Goal: Book appointment/travel/reservation

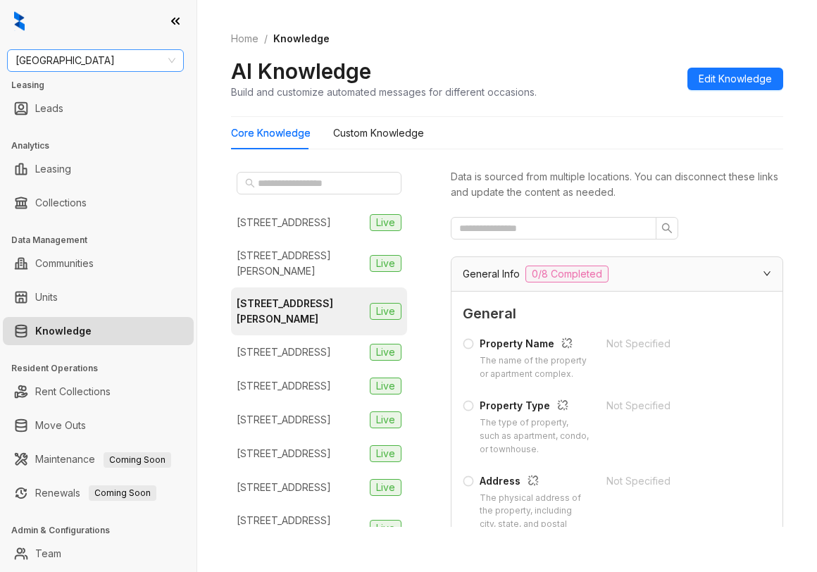
click at [104, 64] on span "Fairfield" at bounding box center [96, 60] width 160 height 21
type input "******"
click at [95, 92] on div "[PERSON_NAME] Residential" at bounding box center [95, 89] width 154 height 16
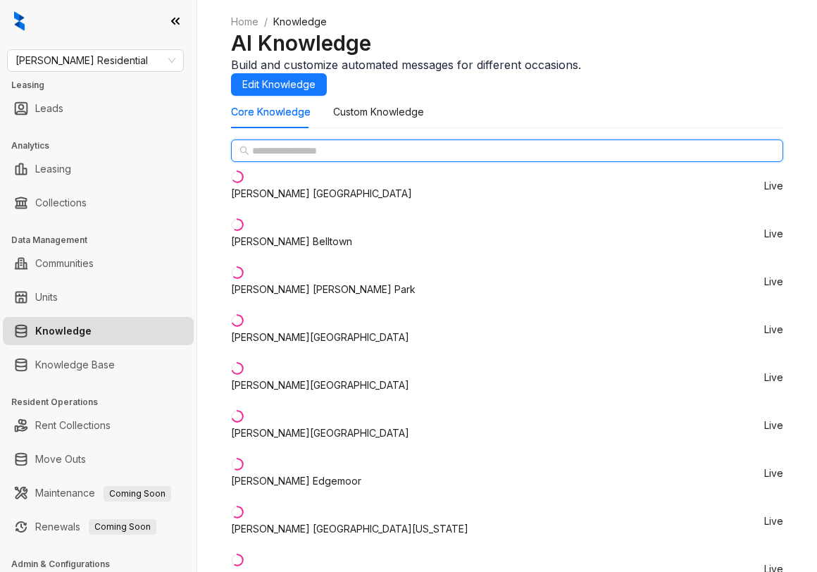
click at [321, 159] on input "text" at bounding box center [508, 151] width 512 height 16
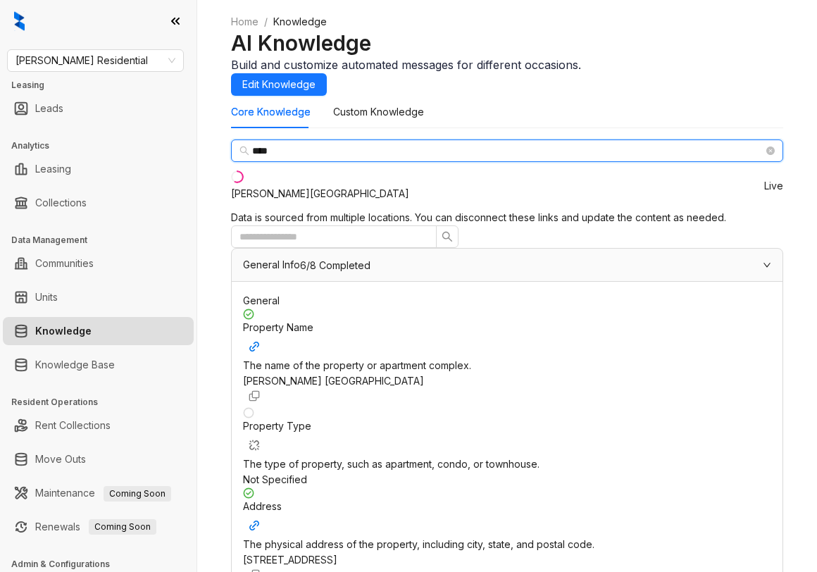
type input "****"
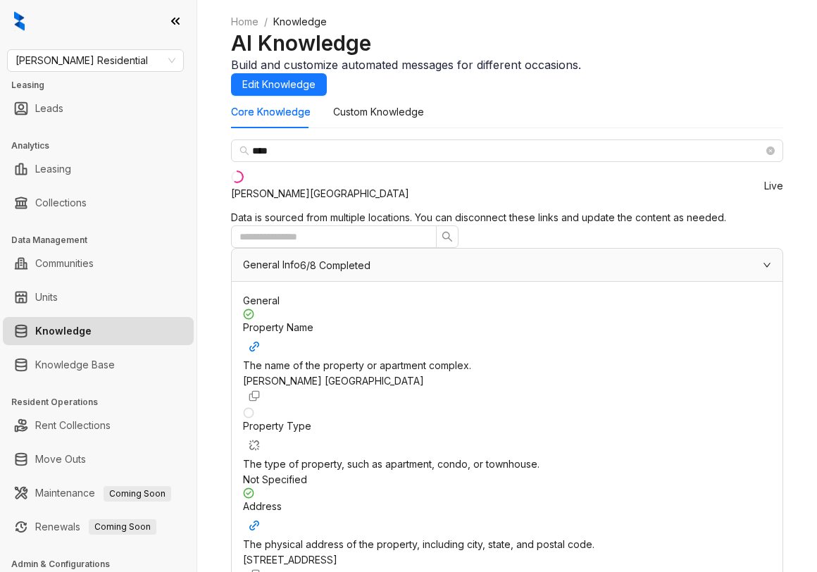
click at [330, 202] on div "Griffis Pine Avenue" at bounding box center [320, 194] width 178 height 16
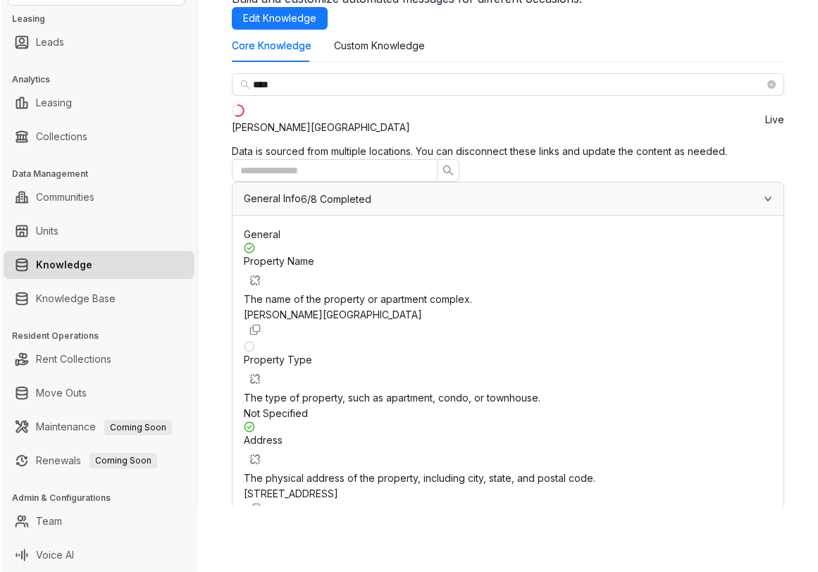
scroll to position [211, 0]
drag, startPoint x: 592, startPoint y: 224, endPoint x: 676, endPoint y: 247, distance: 87.5
click at [676, 486] on div "404 Pine Avenue, Long Beach, CA, 90802" at bounding box center [507, 494] width 528 height 16
copy div "404 Pine Avenue, Long Beach, CA, 90802"
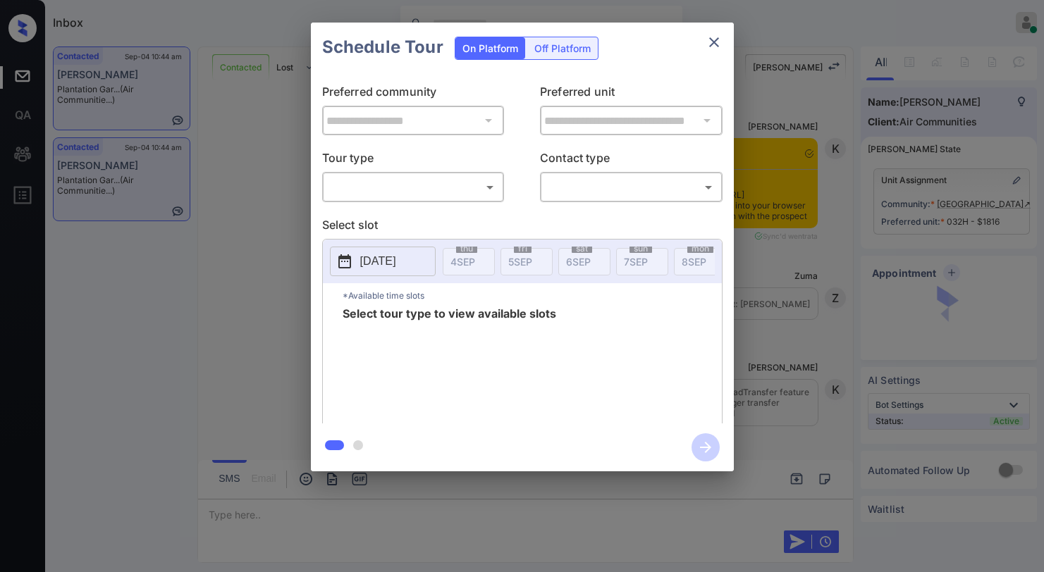
scroll to position [3828, 0]
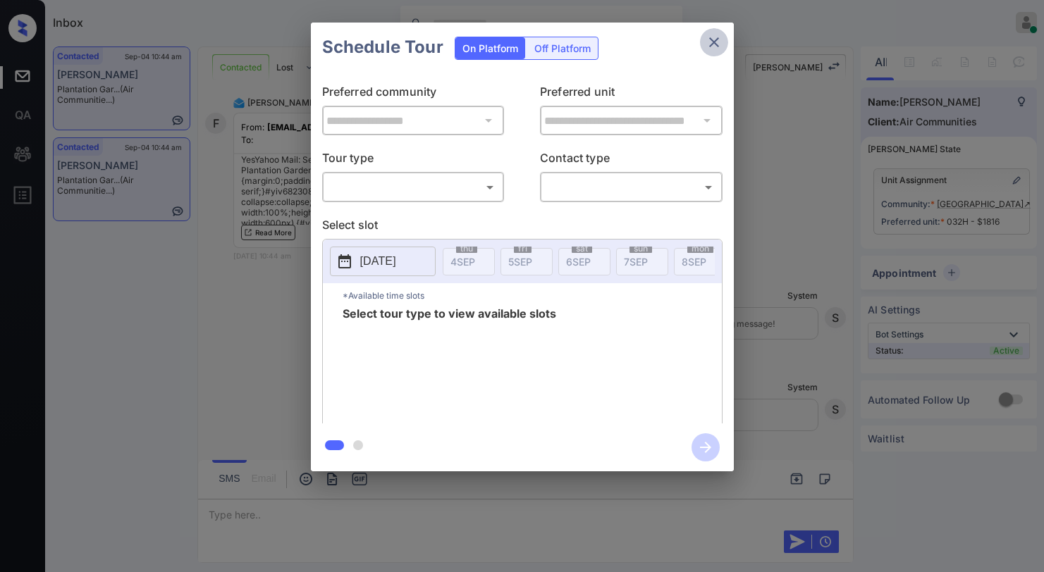
click at [709, 42] on icon "close" at bounding box center [713, 42] width 17 height 17
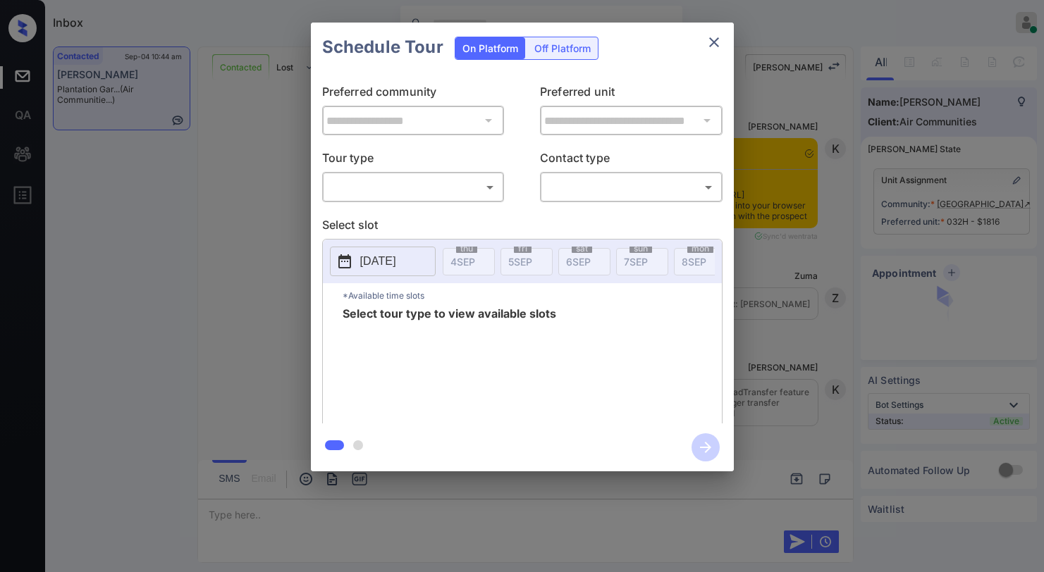
scroll to position [3547, 0]
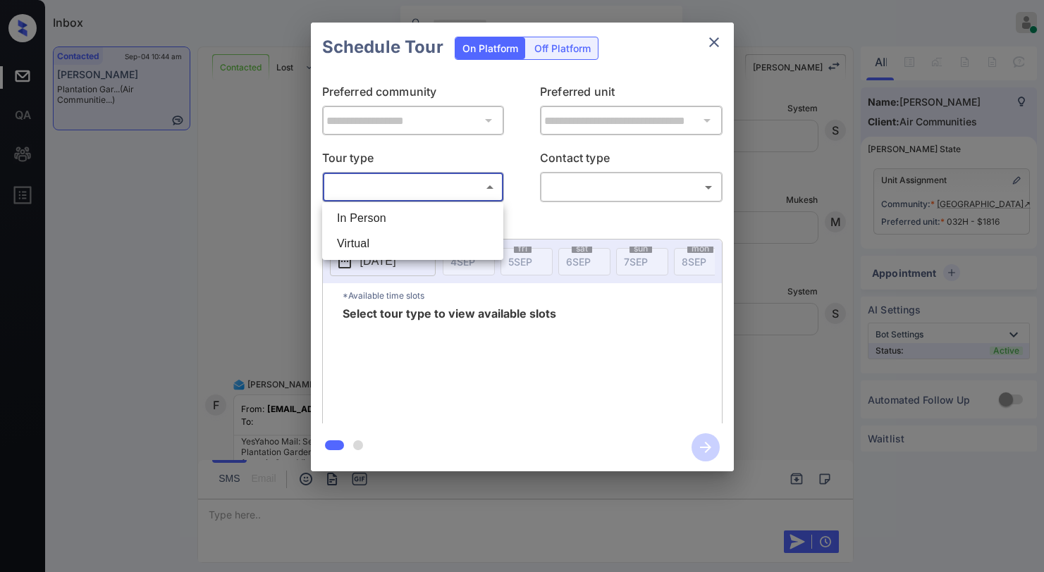
click at [429, 191] on body "Inbox Paolo Gabriel Online Set yourself offline Set yourself on break Profile S…" at bounding box center [522, 286] width 1044 height 572
drag, startPoint x: 404, startPoint y: 218, endPoint x: 540, endPoint y: 202, distance: 137.0
click at [411, 218] on li "In Person" at bounding box center [413, 218] width 174 height 25
type input "********"
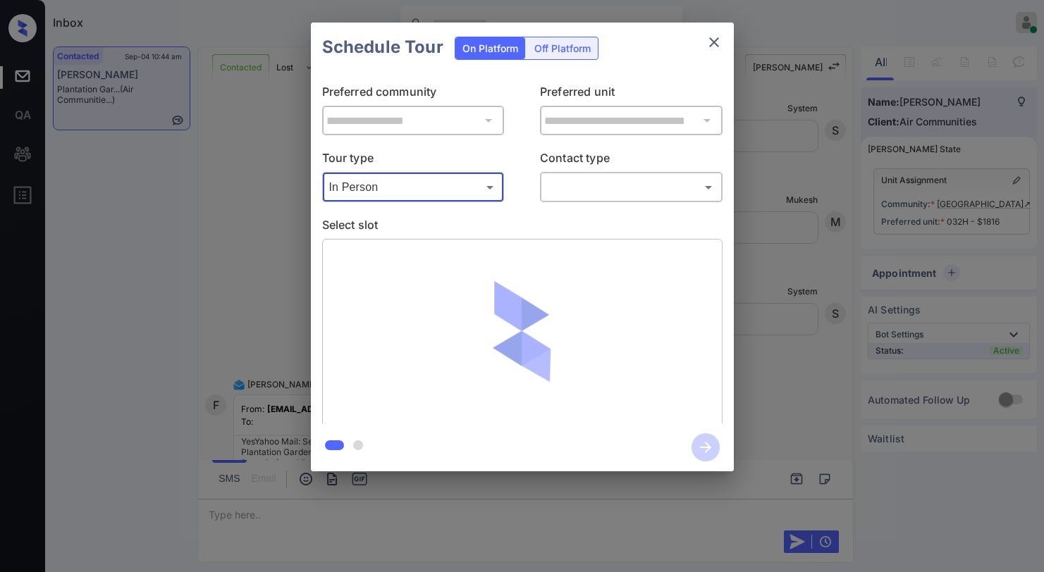
click at [574, 190] on body "Inbox Paolo Gabriel Online Set yourself offline Set yourself on break Profile S…" at bounding box center [522, 286] width 1044 height 572
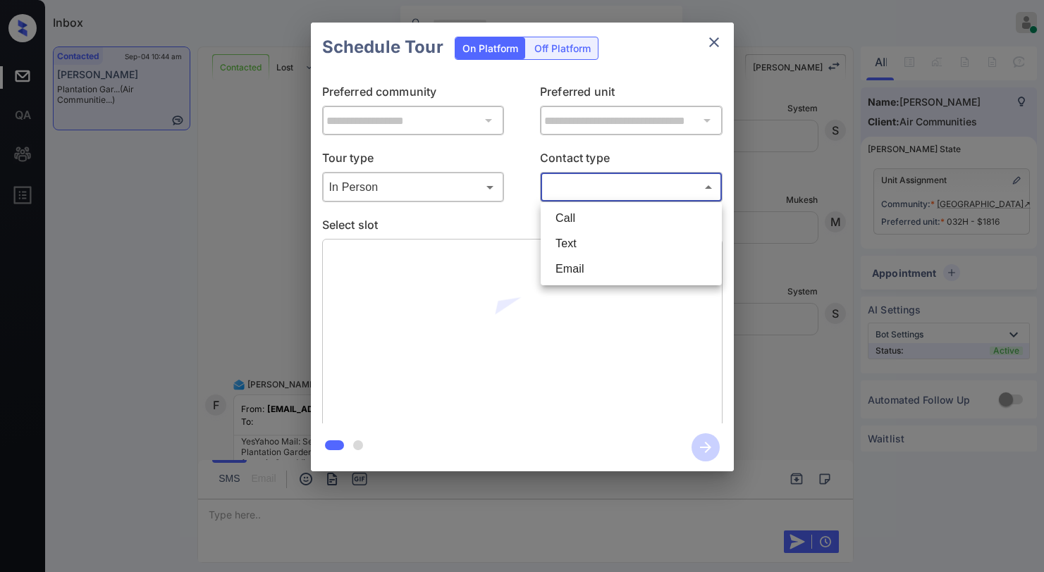
click at [556, 240] on li "Text" at bounding box center [631, 243] width 174 height 25
type input "****"
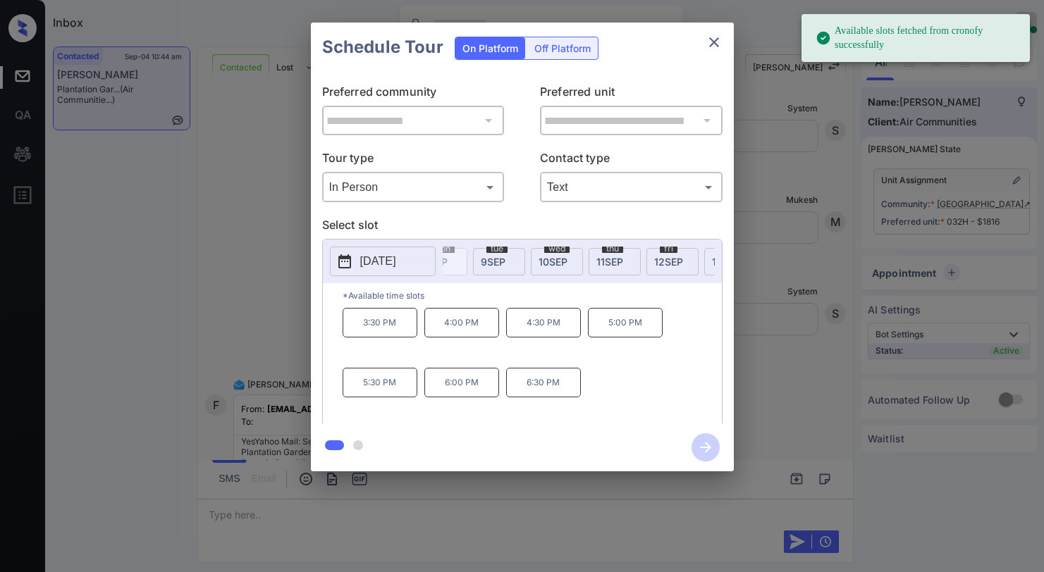
scroll to position [0, 269]
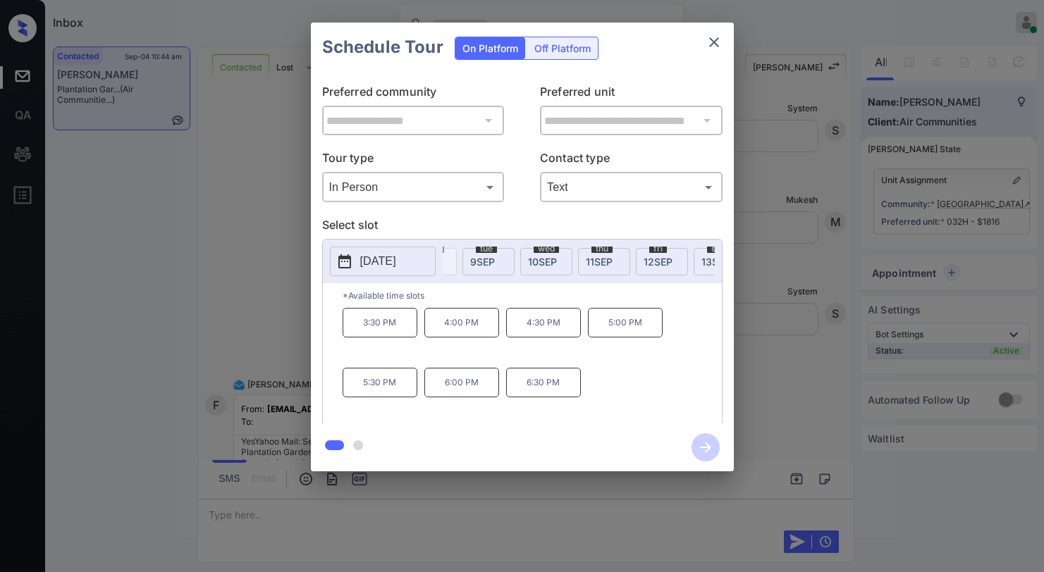
click at [490, 264] on span "9 SEP" at bounding box center [482, 262] width 25 height 12
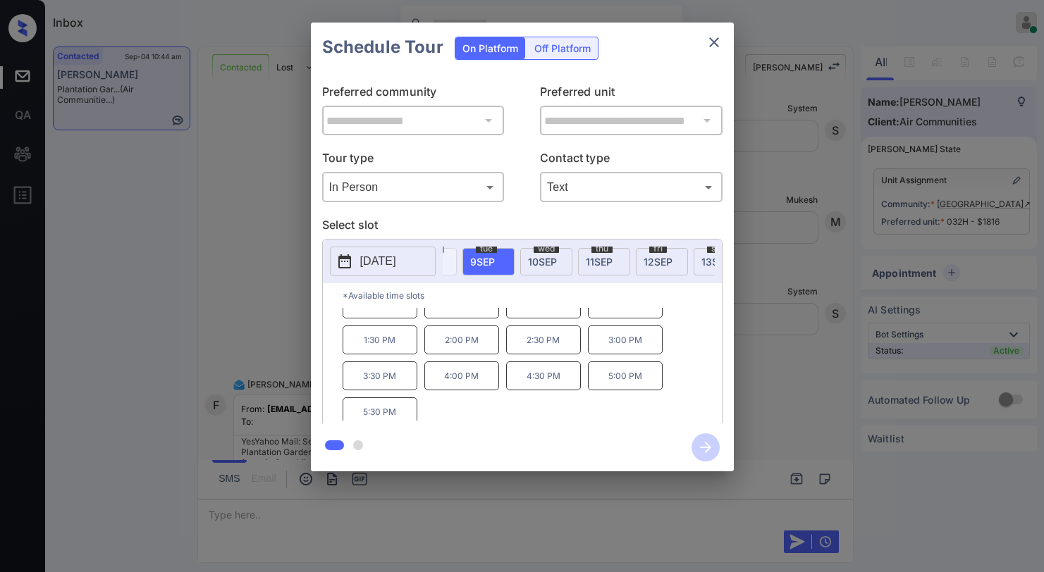
scroll to position [24, 0]
click at [383, 413] on p "5:30 PM" at bounding box center [379, 406] width 75 height 29
click at [701, 446] on icon "button" at bounding box center [705, 447] width 28 height 28
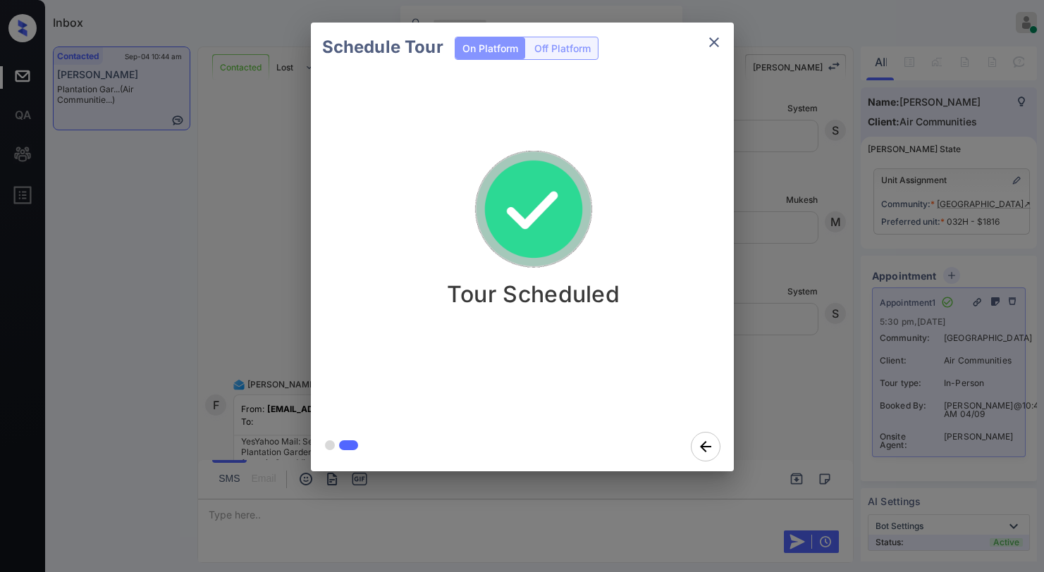
click at [719, 43] on icon "close" at bounding box center [713, 42] width 17 height 17
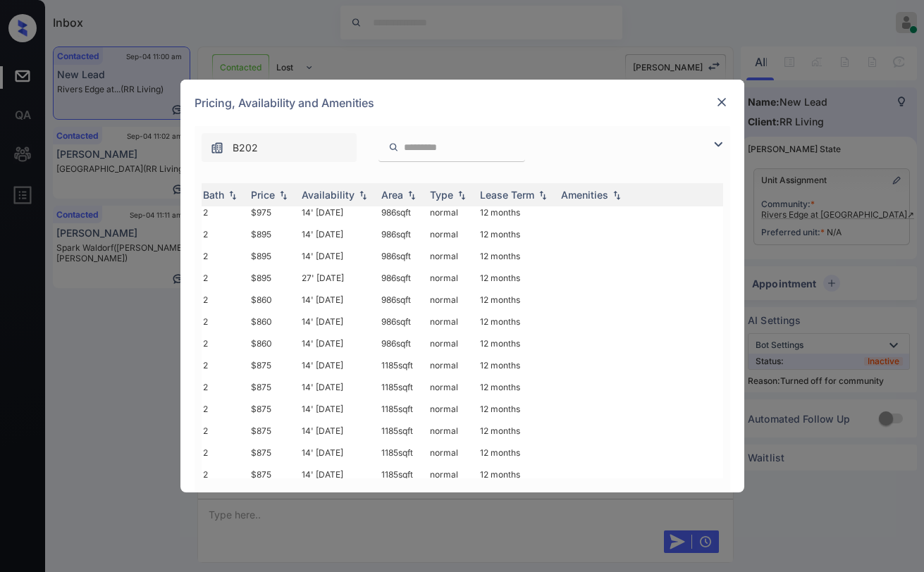
scroll to position [70, 0]
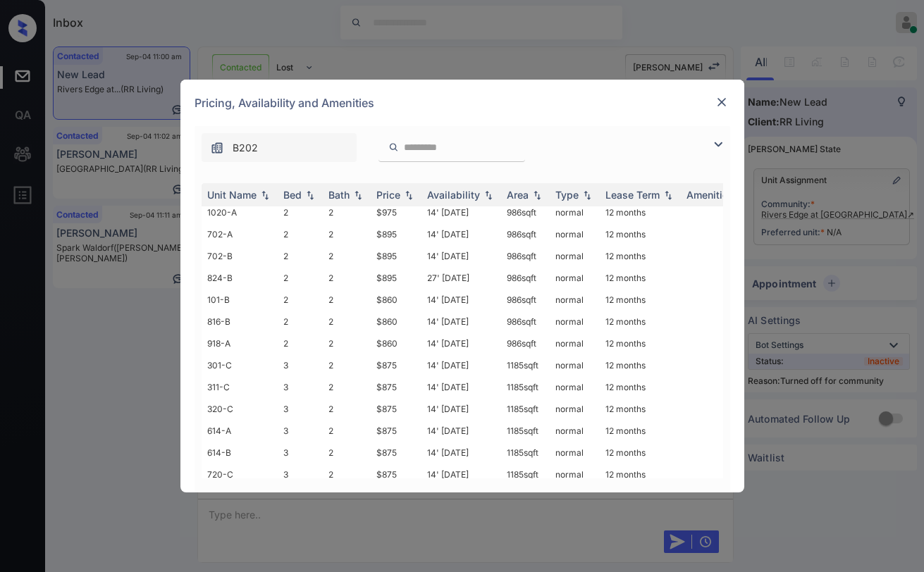
click at [714, 106] on div "Pricing, Availability and Amenities" at bounding box center [462, 103] width 564 height 47
click at [722, 103] on img at bounding box center [722, 102] width 14 height 14
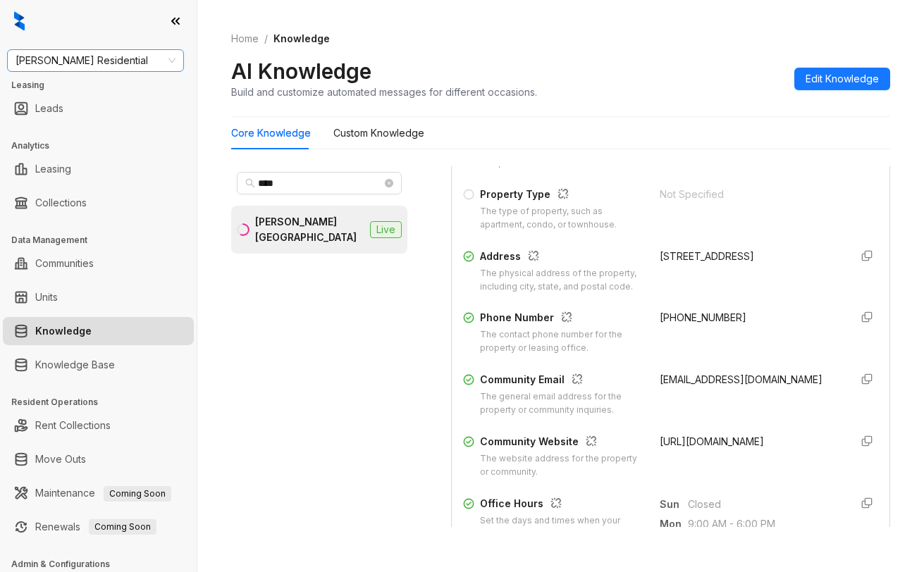
click at [121, 66] on span "[PERSON_NAME] Residential" at bounding box center [96, 60] width 160 height 21
type input "**"
click at [87, 89] on div "RR Living" at bounding box center [95, 89] width 154 height 16
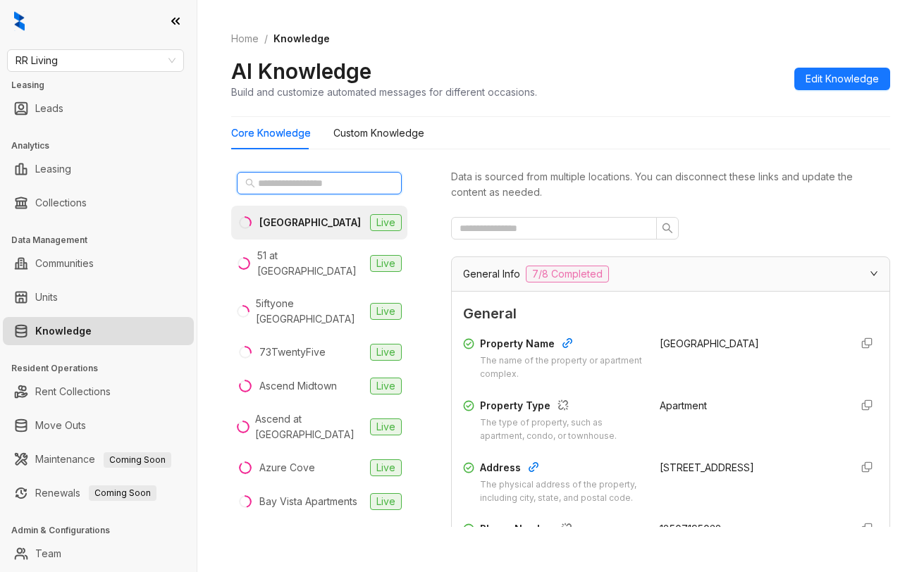
click at [323, 180] on input "text" at bounding box center [320, 183] width 124 height 16
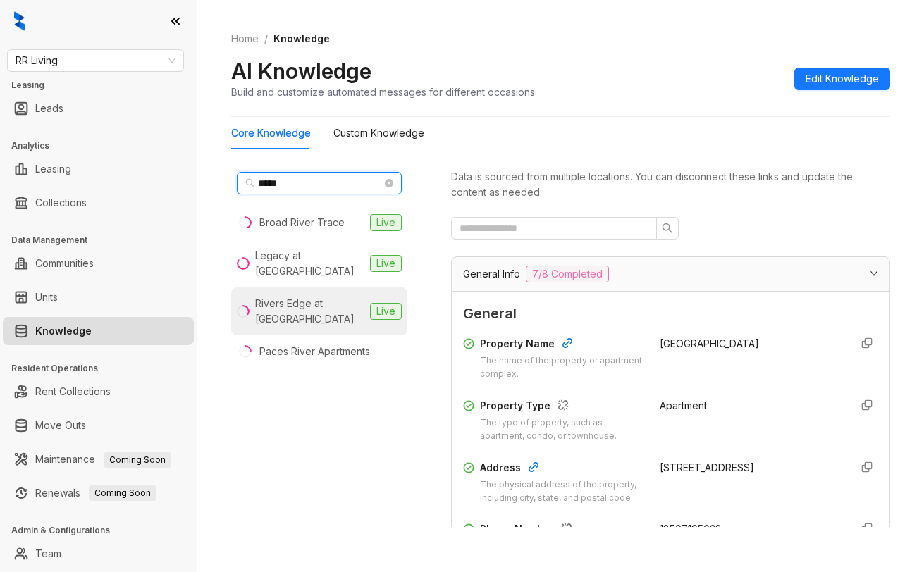
type input "*****"
click at [296, 308] on div "Rivers Edge at [GEOGRAPHIC_DATA]" at bounding box center [309, 311] width 109 height 31
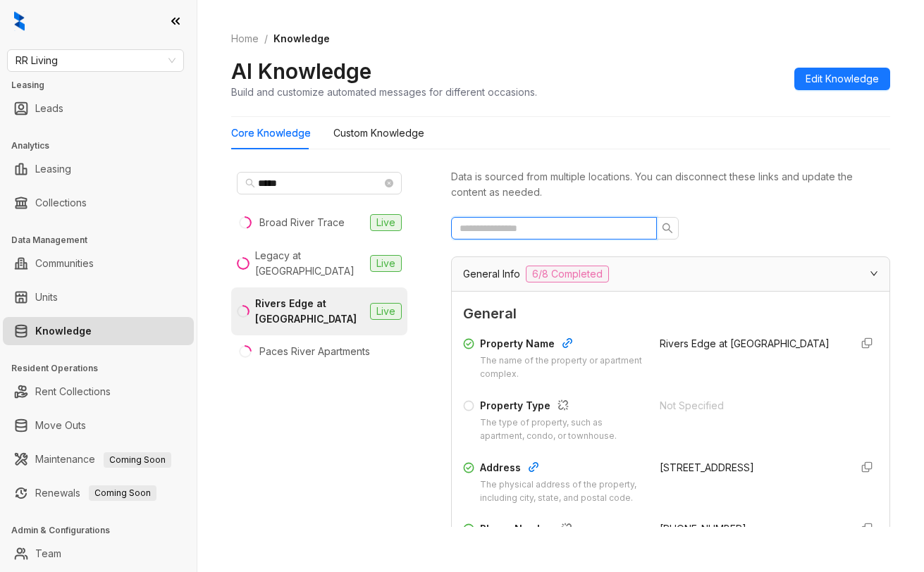
click at [567, 222] on input "text" at bounding box center [548, 229] width 178 height 16
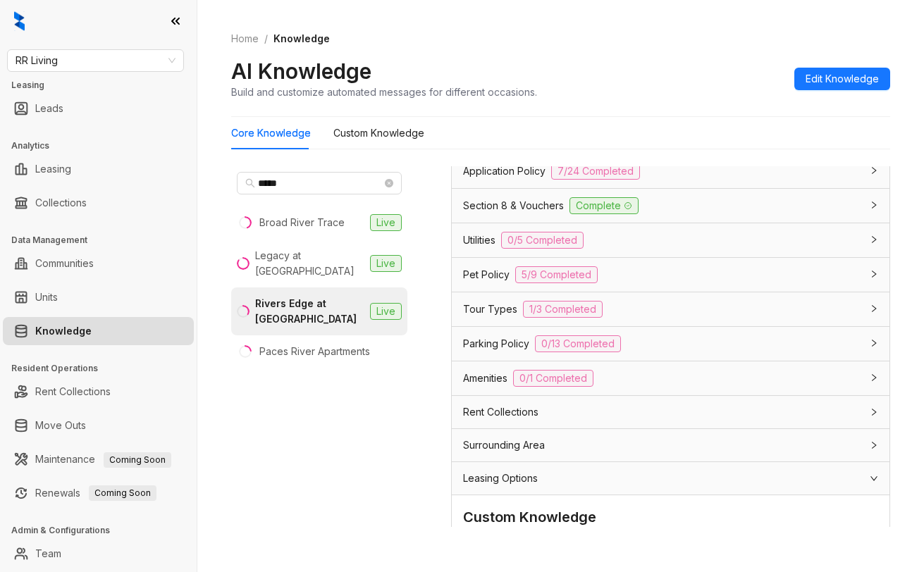
scroll to position [314, 0]
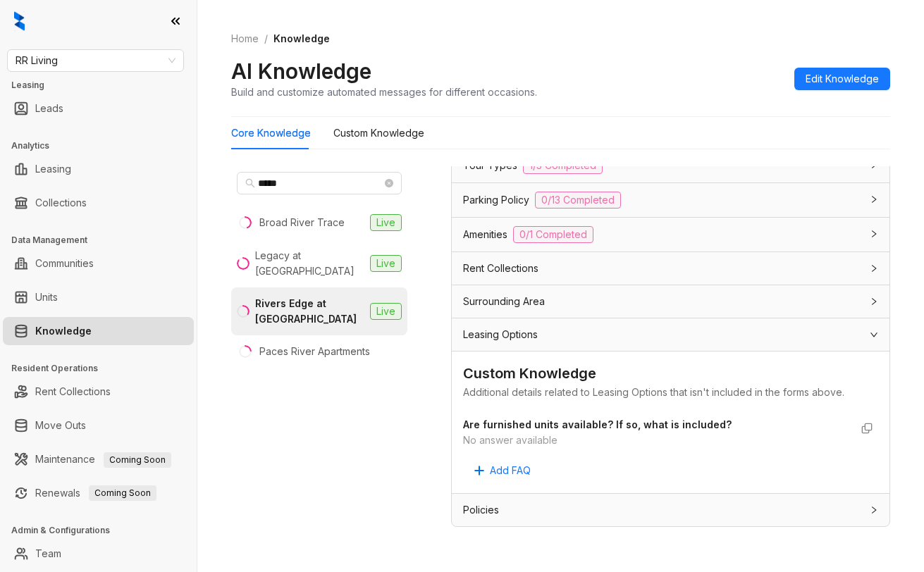
type input "*******"
click at [126, 60] on span "RR Living" at bounding box center [96, 60] width 160 height 21
type input "****"
click at [69, 92] on div "Charney" at bounding box center [95, 89] width 154 height 16
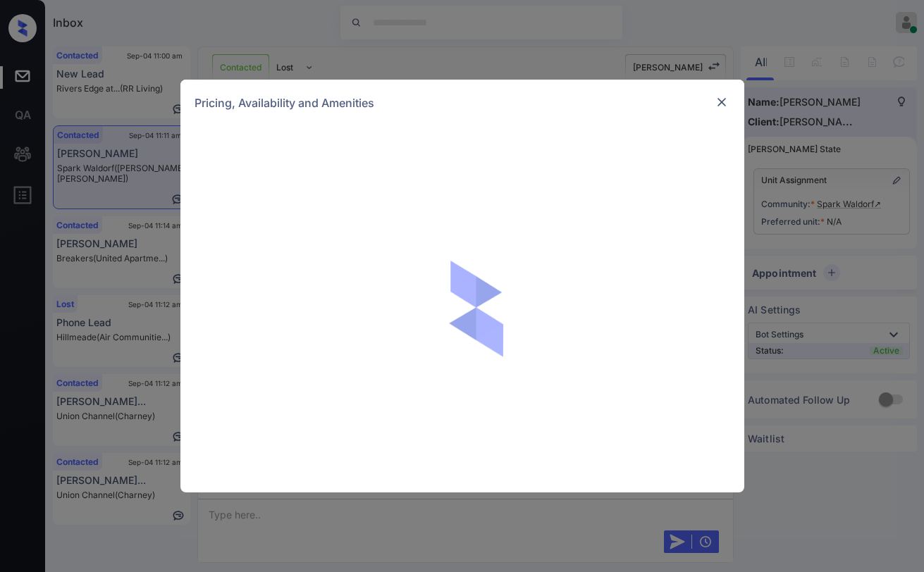
scroll to position [1887, 0]
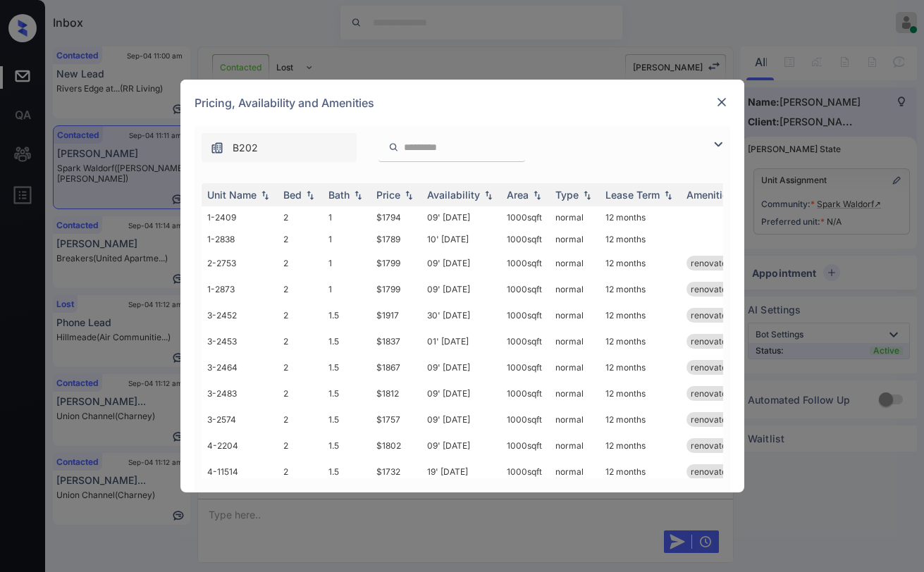
click at [720, 148] on img at bounding box center [718, 144] width 17 height 17
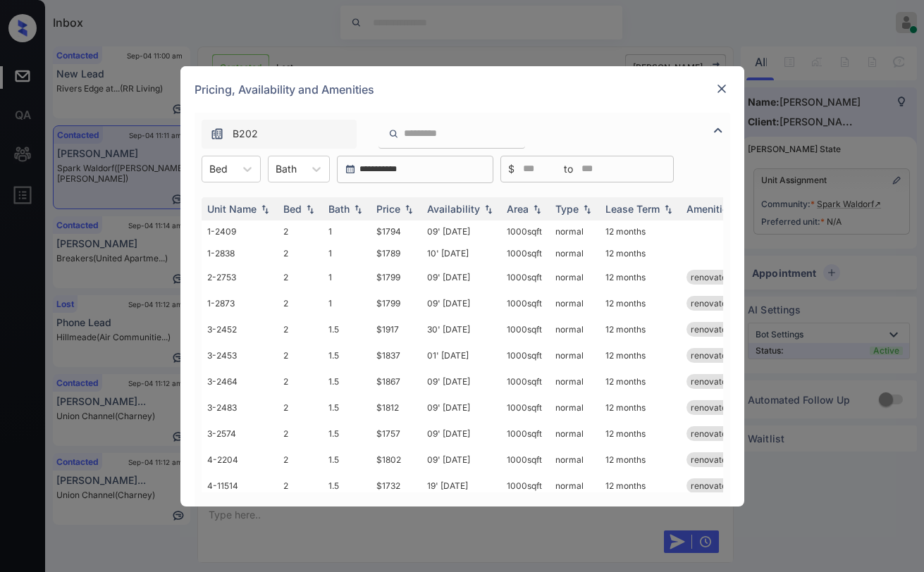
drag, startPoint x: 247, startPoint y: 165, endPoint x: 233, endPoint y: 185, distance: 25.2
click at [247, 165] on icon at bounding box center [247, 169] width 14 height 14
click at [730, 91] on div "Pricing, Availability and Amenities" at bounding box center [462, 89] width 564 height 47
click at [727, 86] on img at bounding box center [722, 89] width 14 height 14
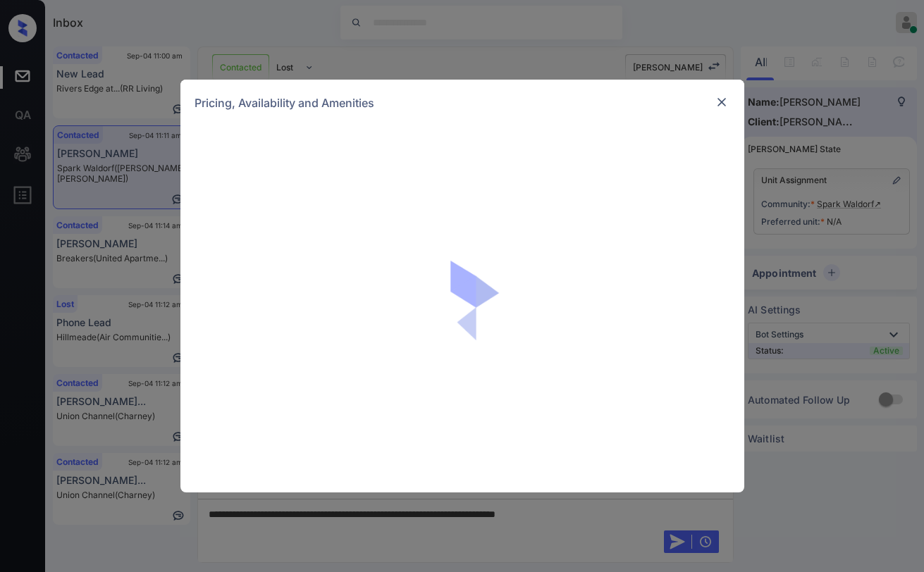
scroll to position [1676, 0]
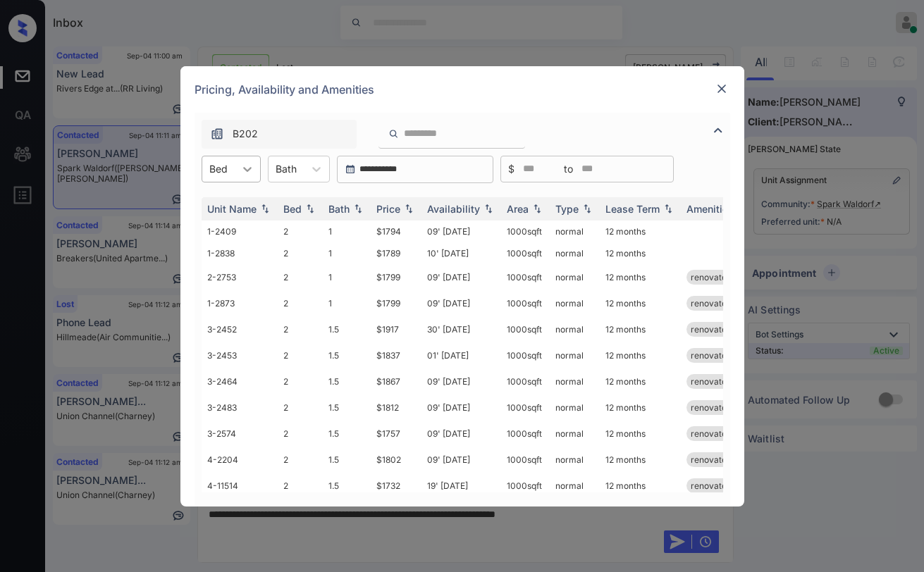
click at [249, 174] on icon at bounding box center [247, 169] width 14 height 14
drag, startPoint x: 219, startPoint y: 209, endPoint x: 312, endPoint y: 214, distance: 93.1
click at [222, 209] on div "2" at bounding box center [231, 203] width 59 height 25
click at [403, 209] on img at bounding box center [409, 209] width 14 height 10
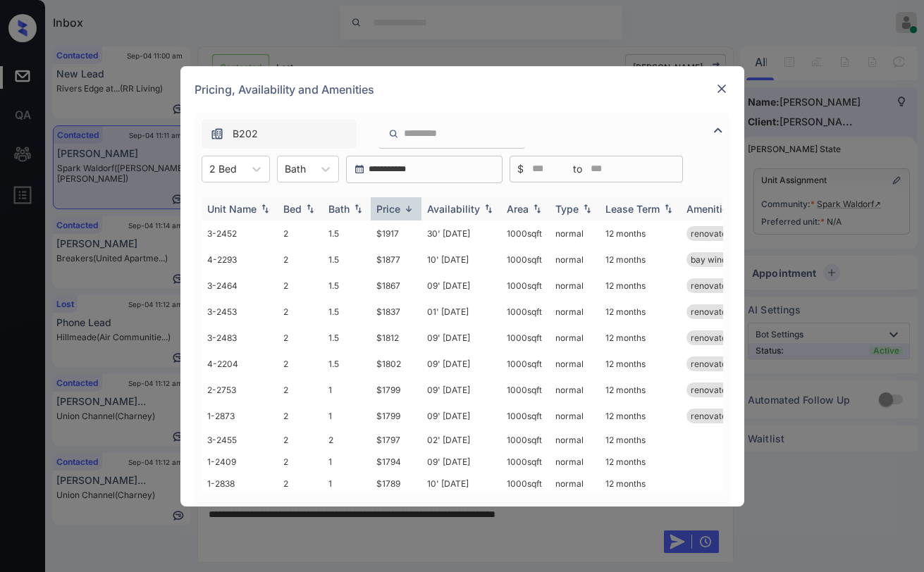
click at [406, 207] on img at bounding box center [409, 209] width 14 height 11
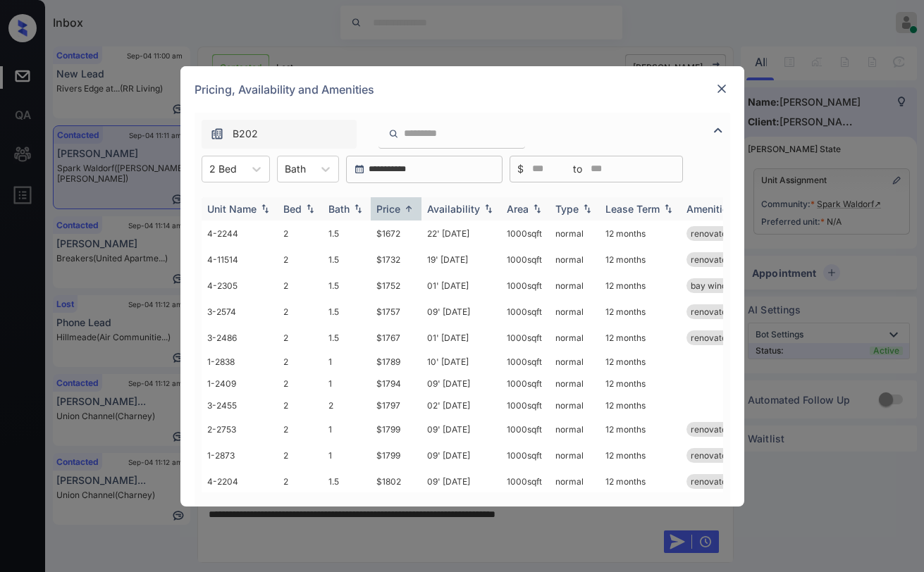
click at [406, 207] on img at bounding box center [409, 209] width 14 height 11
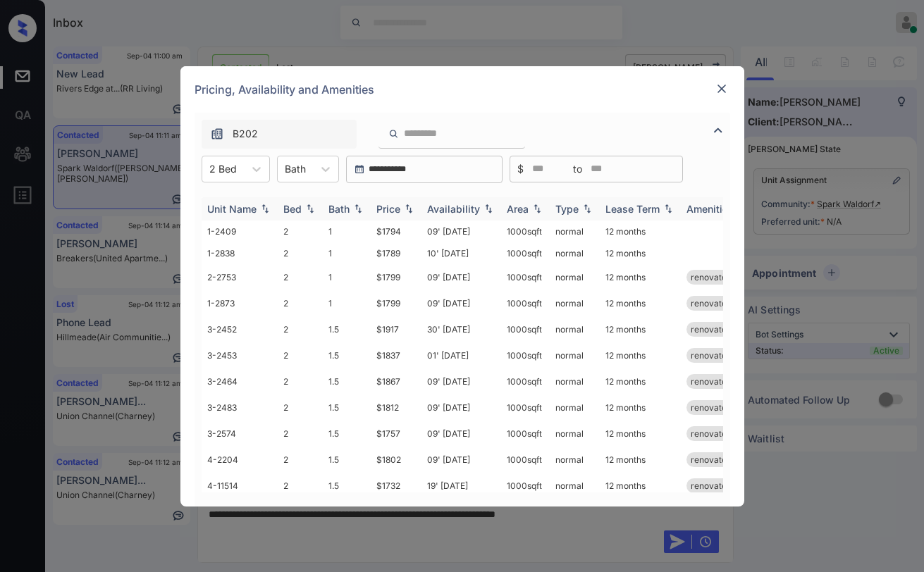
click at [405, 207] on img at bounding box center [409, 209] width 14 height 10
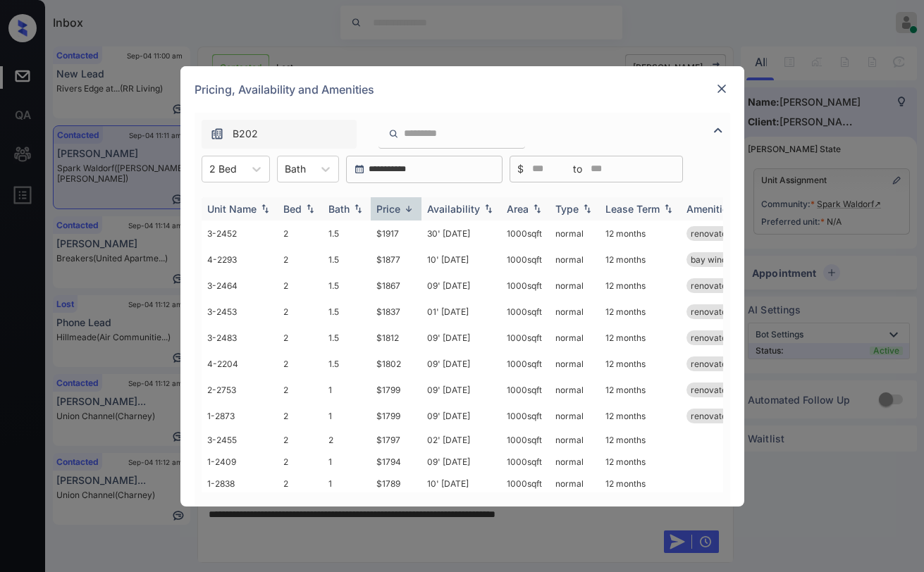
click at [404, 207] on img at bounding box center [409, 209] width 14 height 11
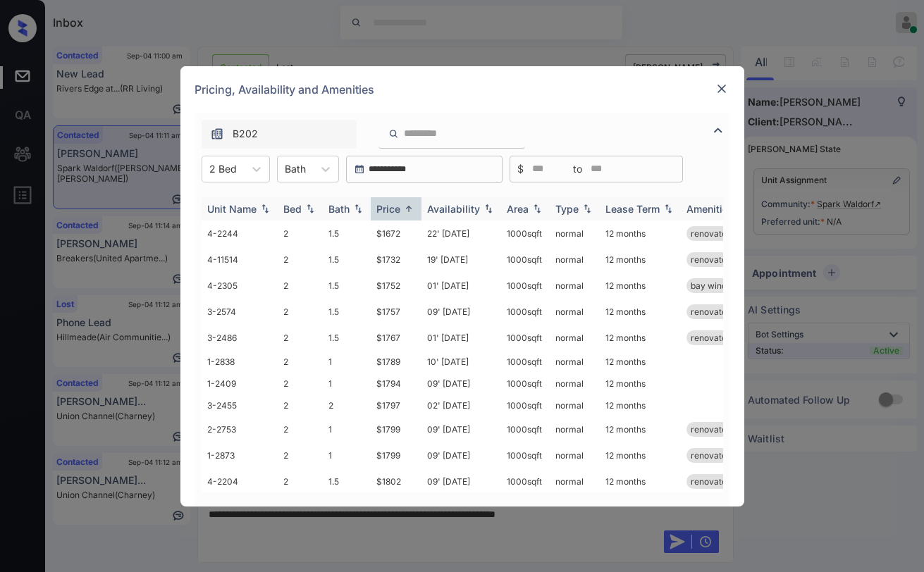
click at [404, 207] on img at bounding box center [409, 209] width 14 height 11
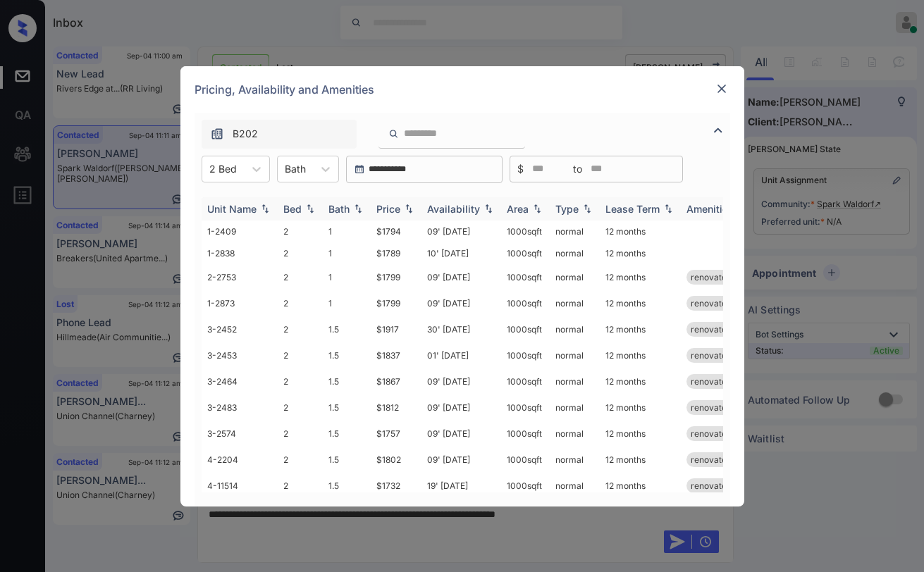
click at [404, 207] on img at bounding box center [409, 209] width 14 height 10
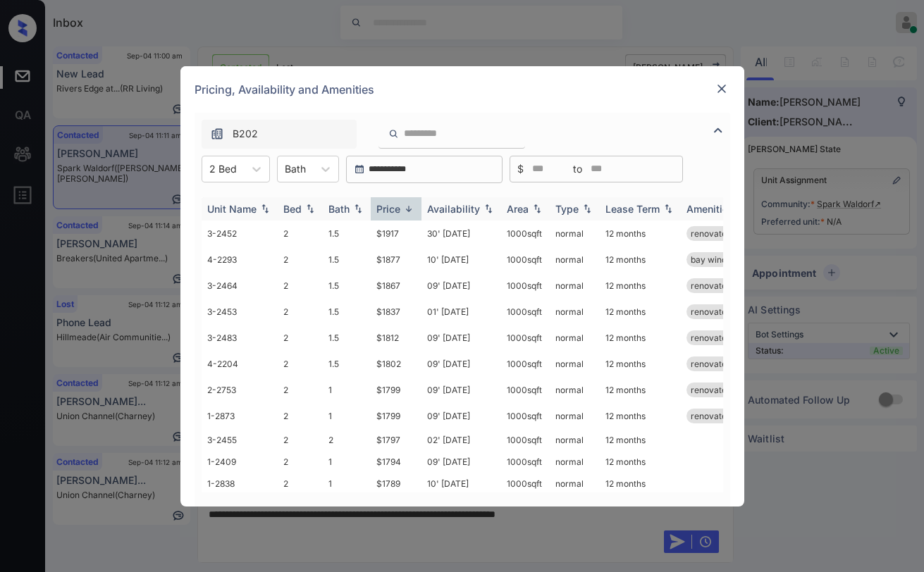
click at [404, 209] on img at bounding box center [409, 209] width 14 height 11
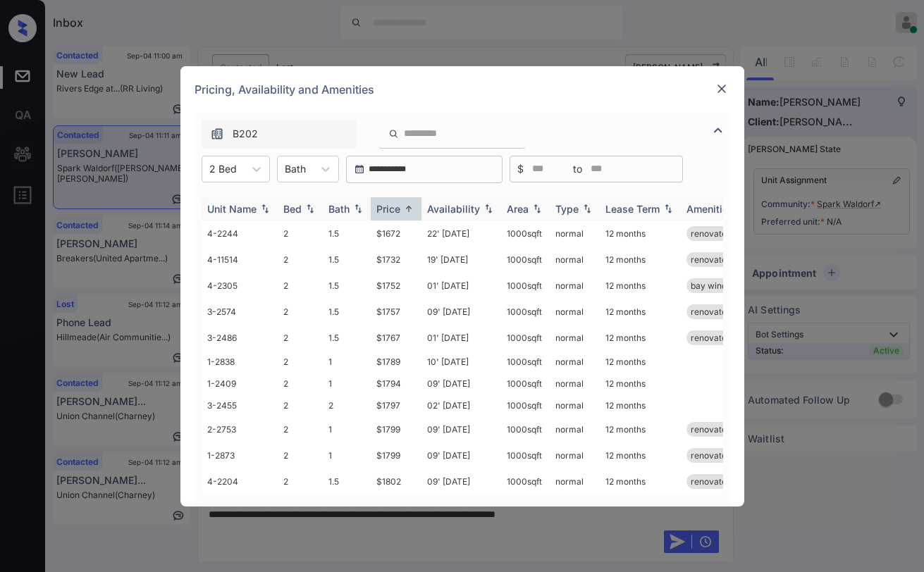
click at [404, 209] on img at bounding box center [409, 209] width 14 height 11
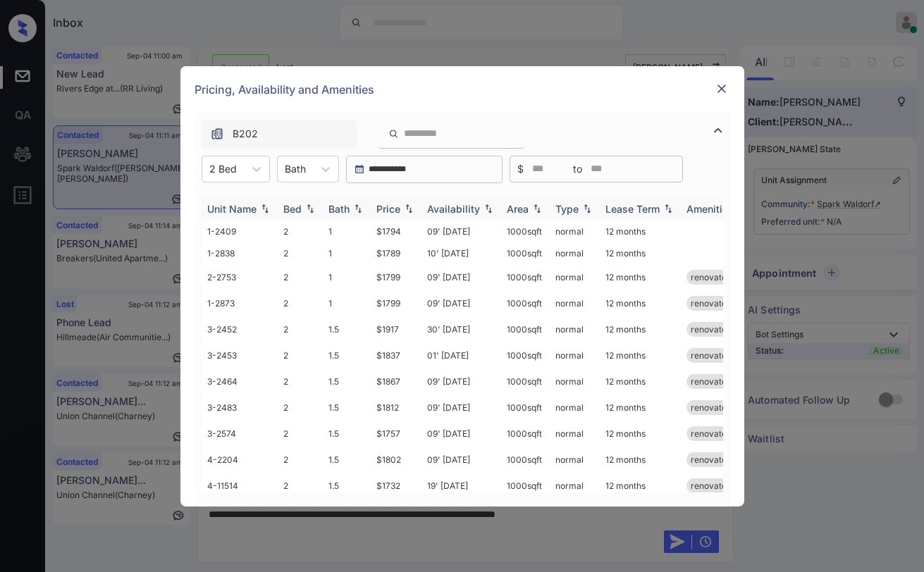
click at [404, 209] on img at bounding box center [409, 209] width 14 height 10
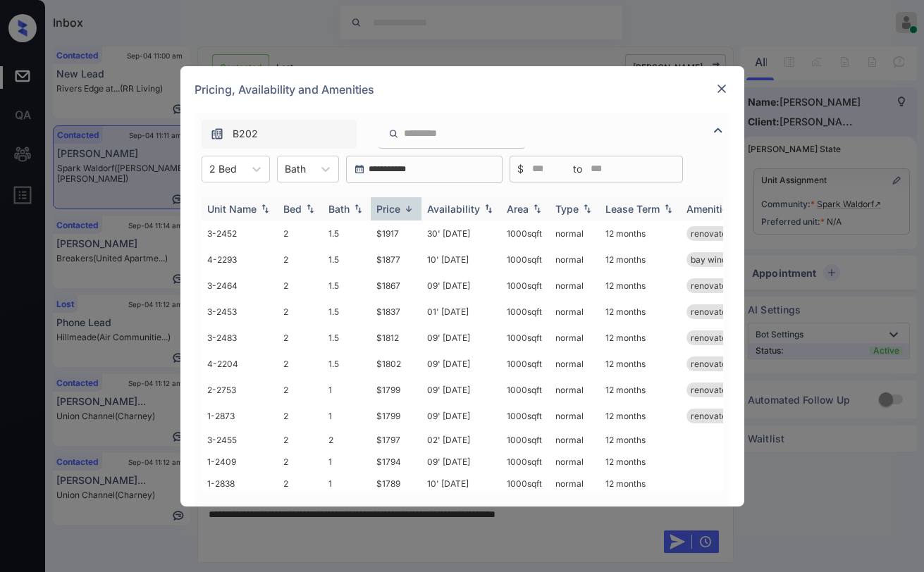
click at [402, 209] on img at bounding box center [409, 209] width 14 height 11
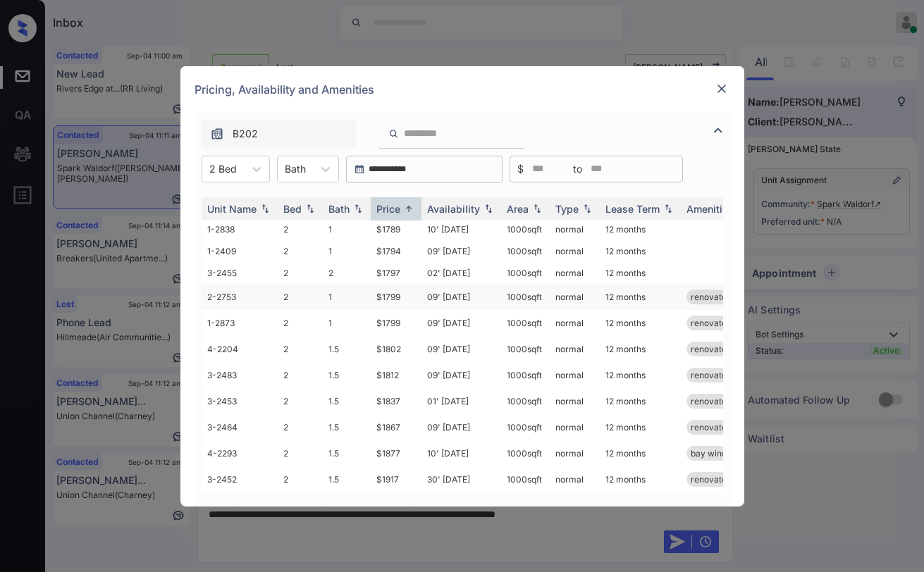
scroll to position [0, 0]
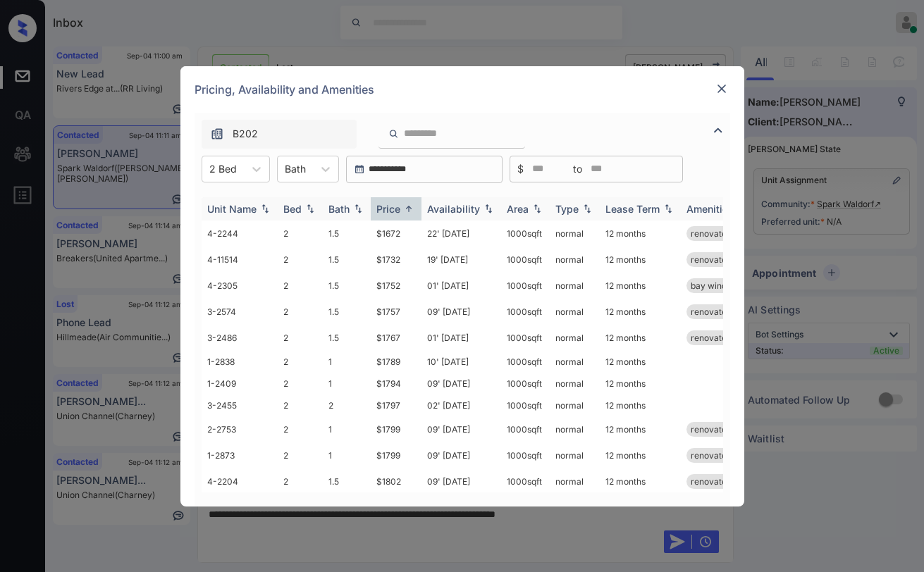
click at [405, 212] on img at bounding box center [409, 209] width 14 height 11
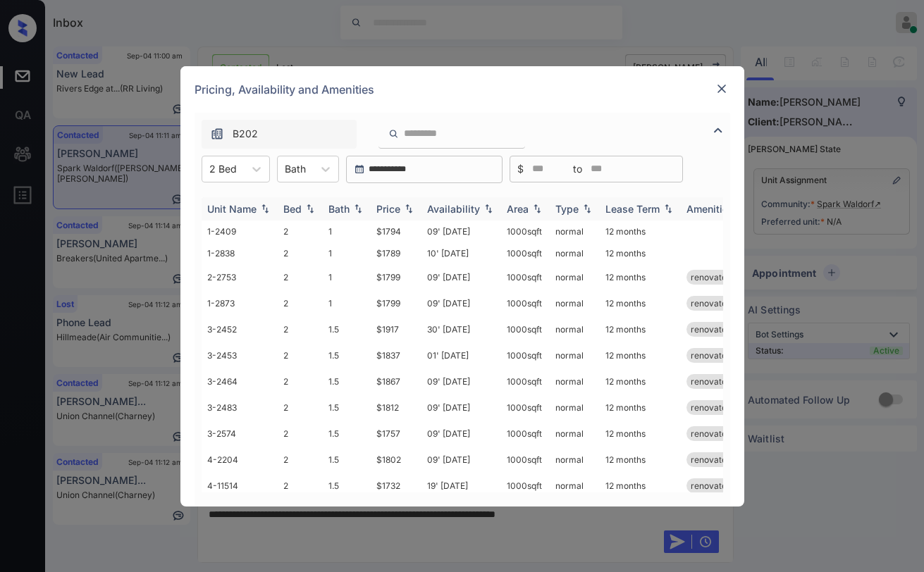
click at [392, 208] on div "Price" at bounding box center [388, 209] width 24 height 12
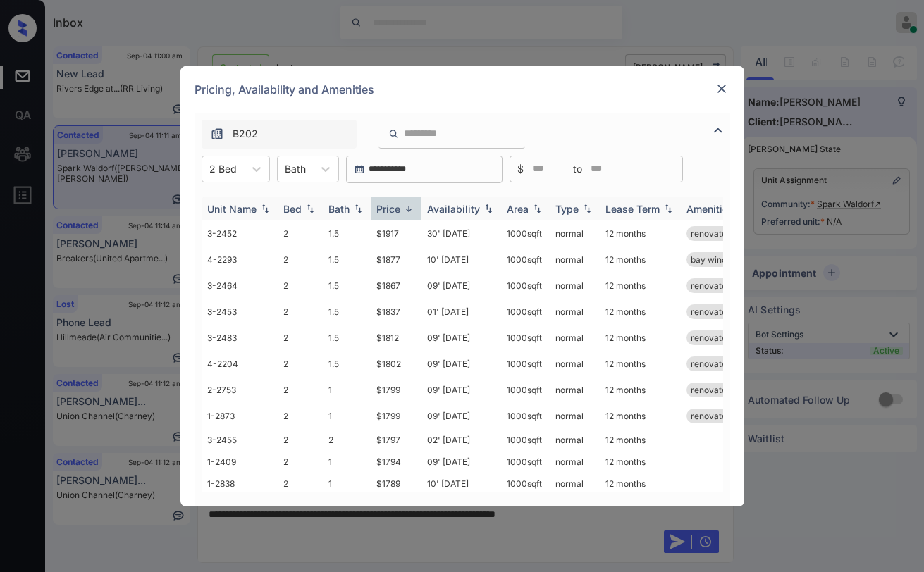
click at [392, 208] on div "Price" at bounding box center [388, 209] width 24 height 12
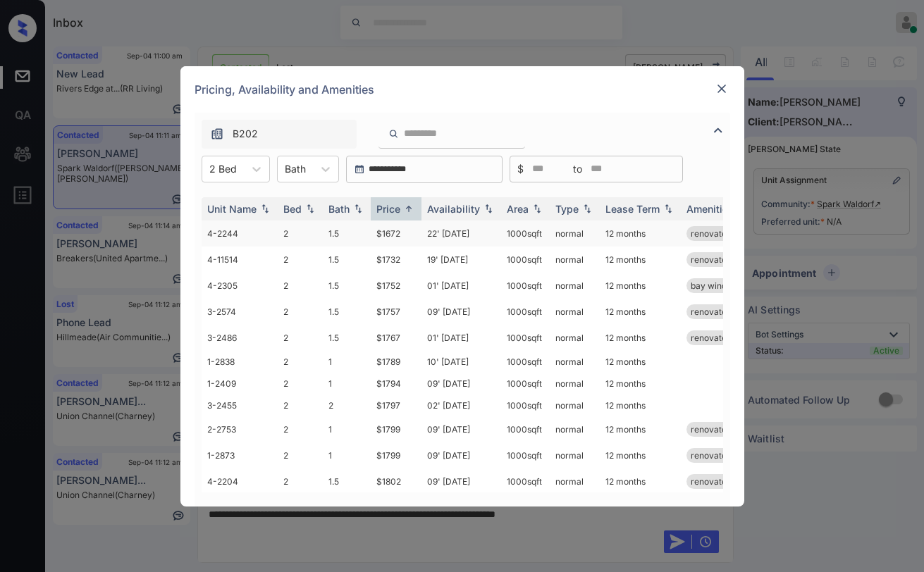
click at [393, 232] on td "$1672" at bounding box center [396, 234] width 51 height 26
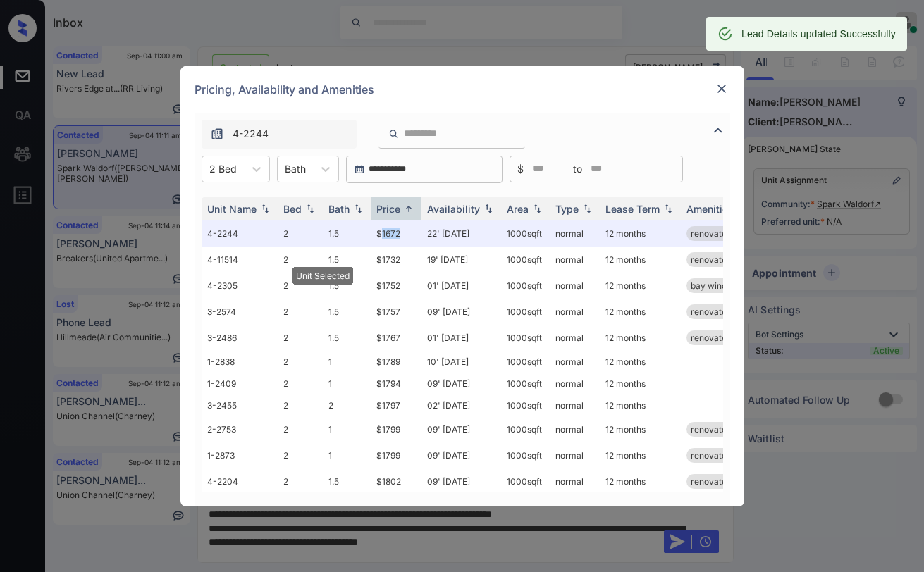
click at [724, 92] on img at bounding box center [722, 89] width 14 height 14
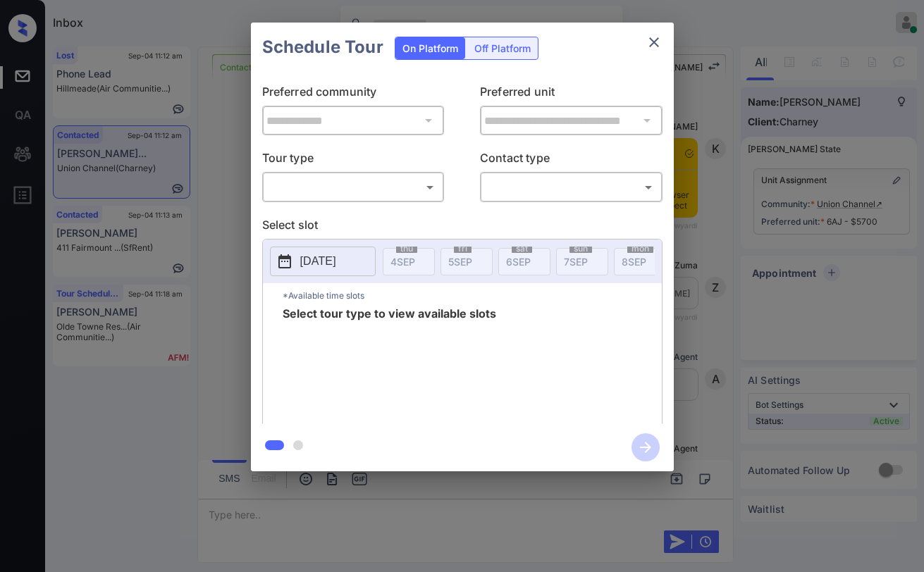
scroll to position [2750, 0]
click at [390, 187] on body "Inbox [PERSON_NAME] Online Set yourself offline Set yourself on break Profile S…" at bounding box center [462, 286] width 924 height 572
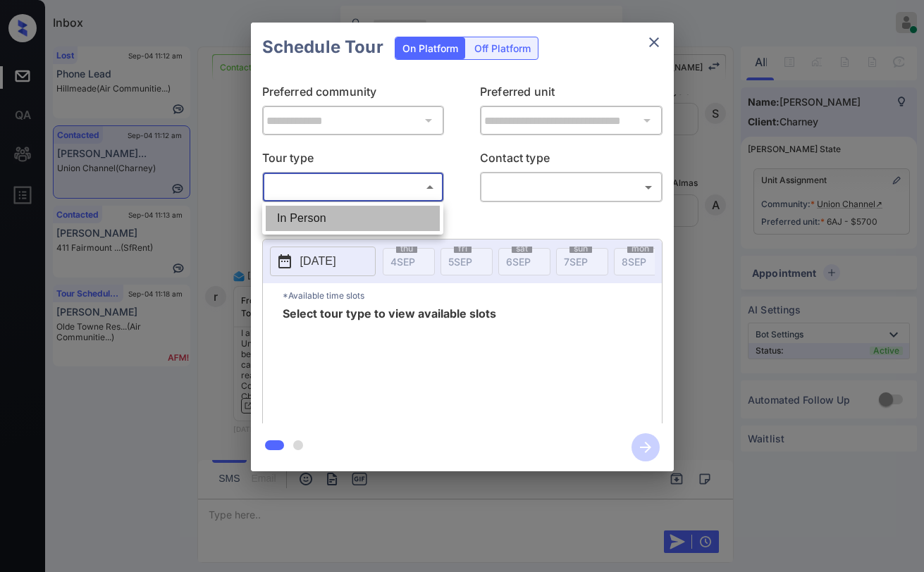
drag, startPoint x: 347, startPoint y: 223, endPoint x: 520, endPoint y: 197, distance: 174.5
click at [352, 223] on li "In Person" at bounding box center [353, 218] width 174 height 25
type input "********"
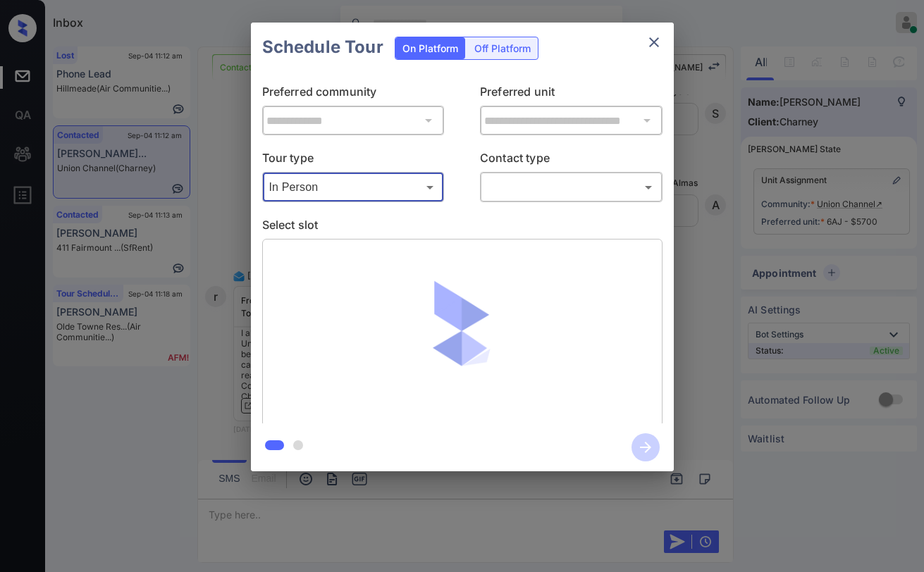
click at [557, 188] on body "Inbox Paolo Gabriel Online Set yourself offline Set yourself on break Profile S…" at bounding box center [462, 286] width 924 height 572
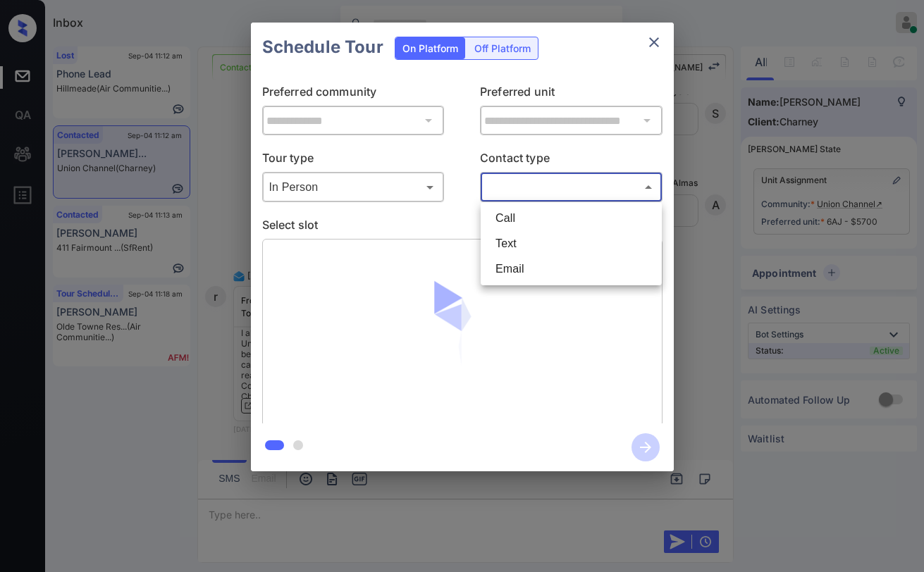
click at [548, 236] on li "Text" at bounding box center [571, 243] width 174 height 25
type input "****"
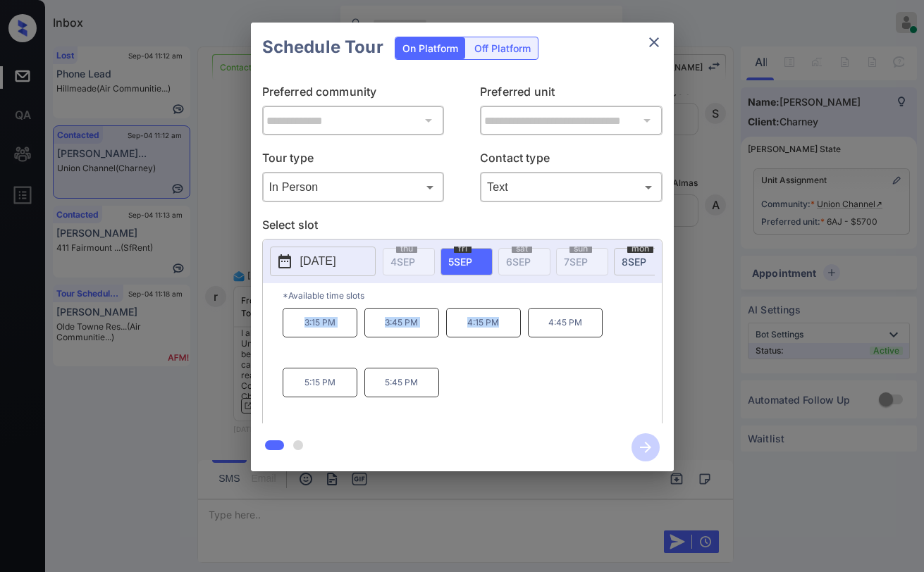
drag, startPoint x: 338, startPoint y: 335, endPoint x: 499, endPoint y: 327, distance: 160.8
click at [499, 327] on div "3:15 PM 3:45 PM 4:15 PM 4:45 PM 5:15 PM 5:45 PM" at bounding box center [472, 364] width 379 height 113
copy div "3:15 PM 3:45 PM 4:15 PM"
click at [656, 45] on icon "close" at bounding box center [654, 42] width 10 height 10
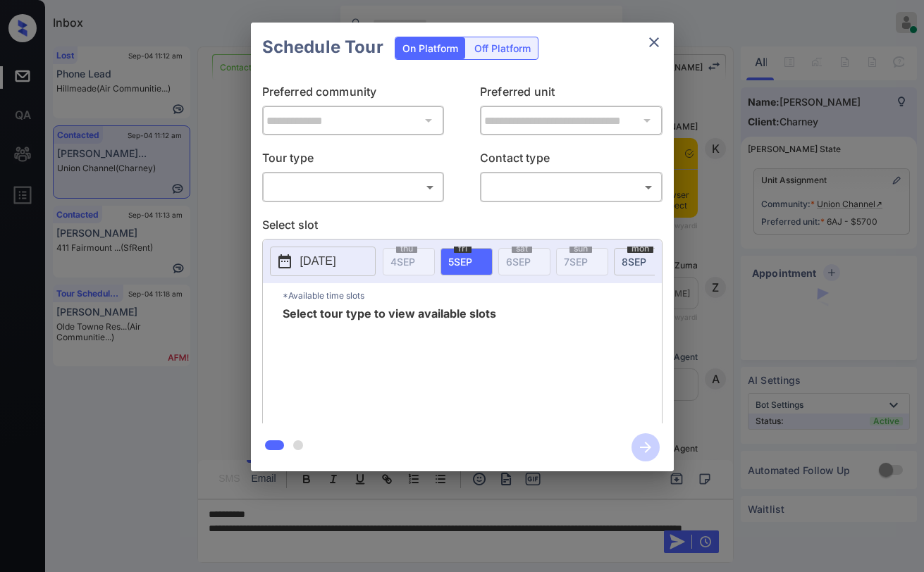
scroll to position [2750, 0]
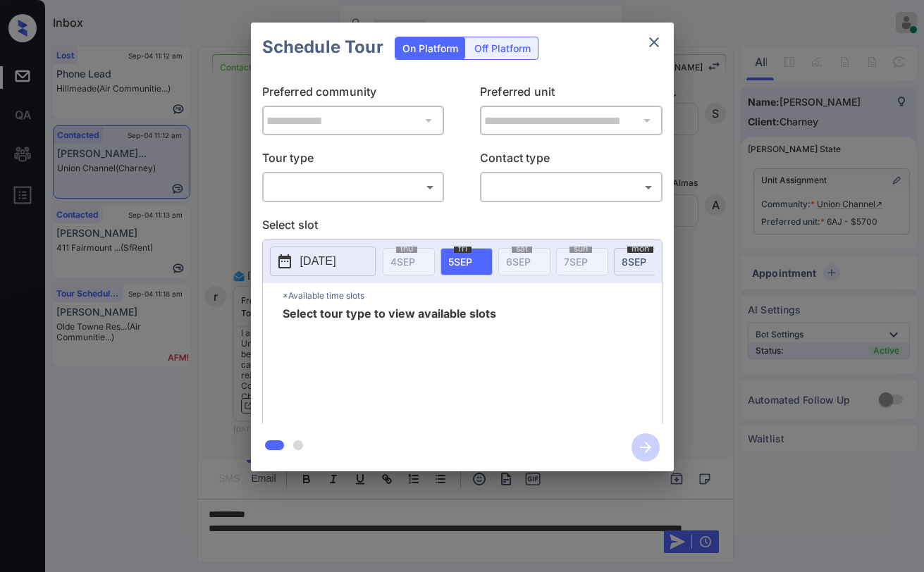
click at [331, 190] on body "Inbox Paolo Gabriel Online Set yourself offline Set yourself on break Profile S…" at bounding box center [462, 286] width 924 height 572
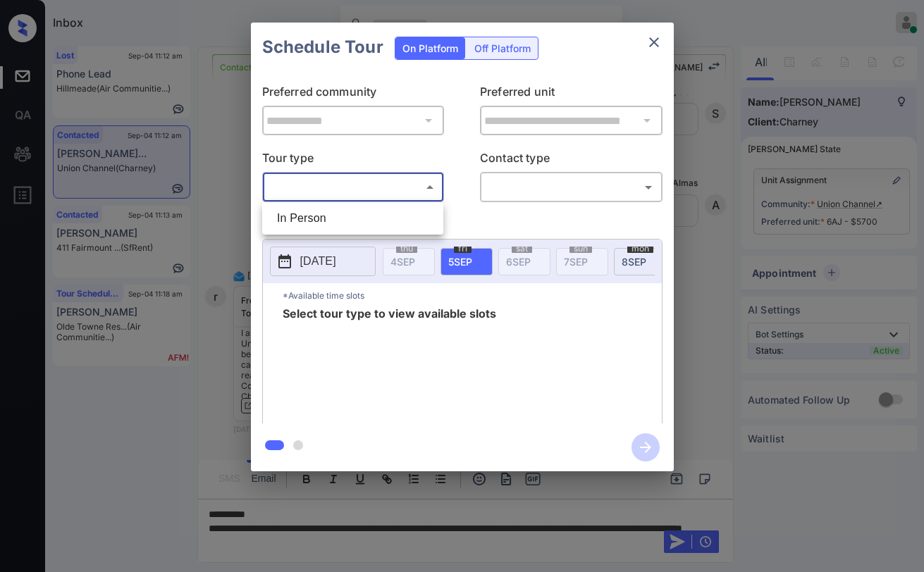
drag, startPoint x: 328, startPoint y: 218, endPoint x: 525, endPoint y: 210, distance: 197.5
click at [328, 217] on li "In Person" at bounding box center [353, 218] width 174 height 25
type input "********"
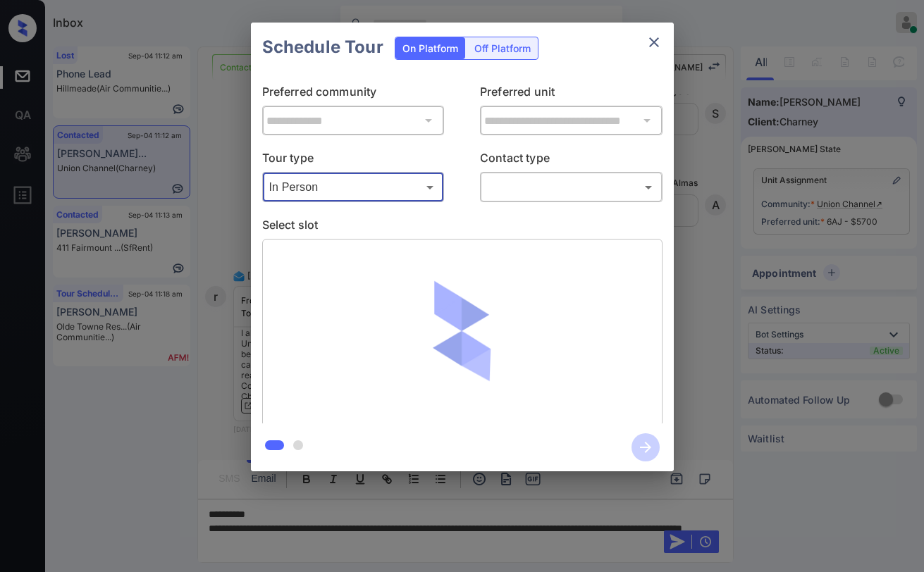
click at [543, 185] on body "Inbox Paolo Gabriel Online Set yourself offline Set yourself on break Profile S…" at bounding box center [462, 286] width 924 height 572
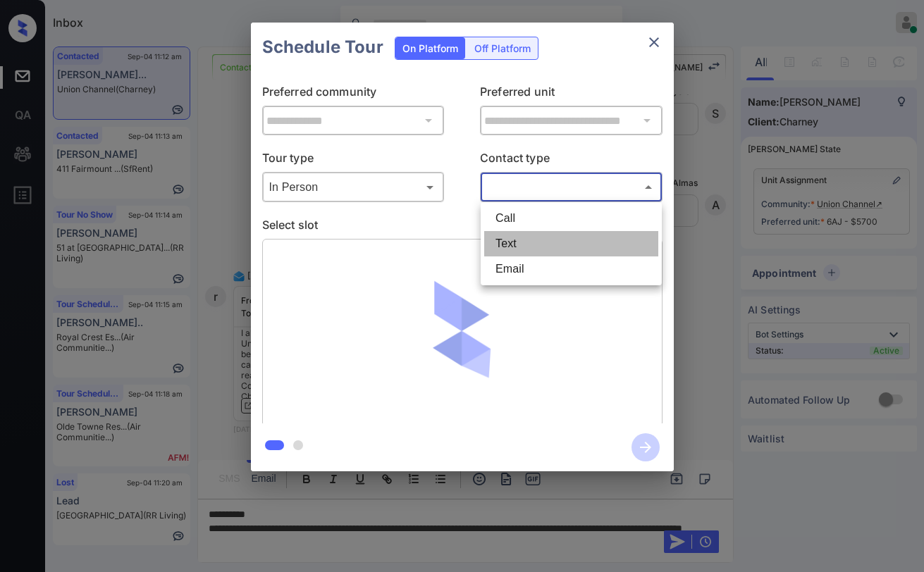
click at [509, 242] on li "Text" at bounding box center [571, 243] width 174 height 25
type input "****"
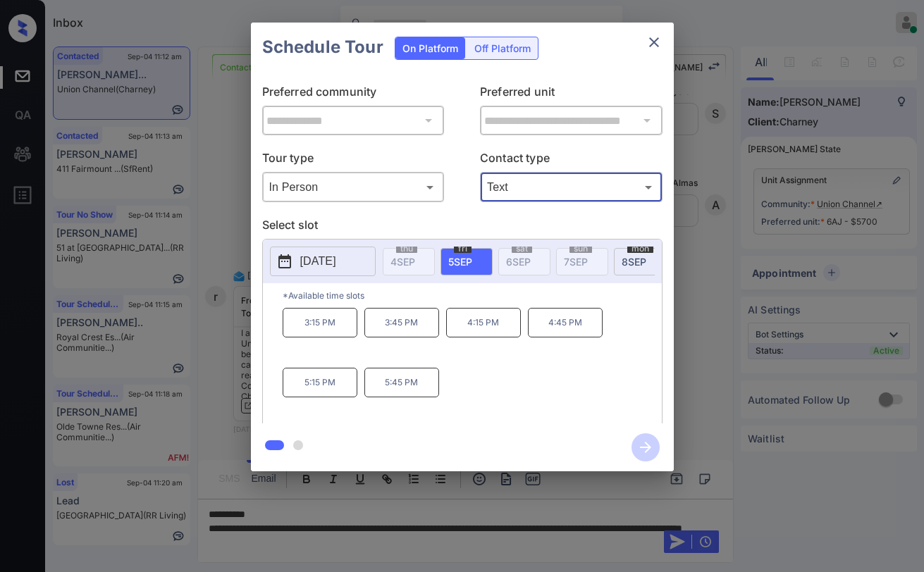
click at [653, 37] on icon "close" at bounding box center [653, 42] width 17 height 17
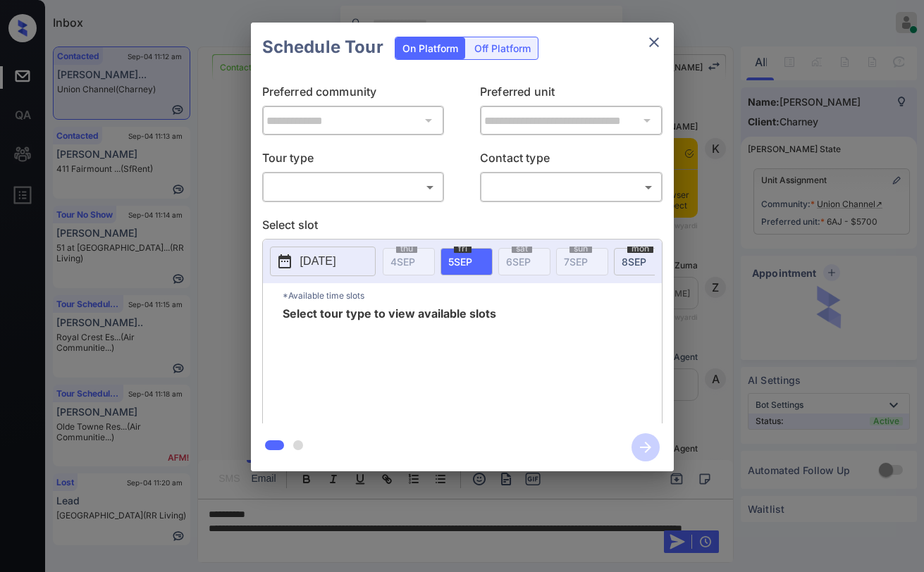
click at [371, 184] on body "Inbox [PERSON_NAME] Online Set yourself offline Set yourself on break Profile S…" at bounding box center [462, 286] width 924 height 572
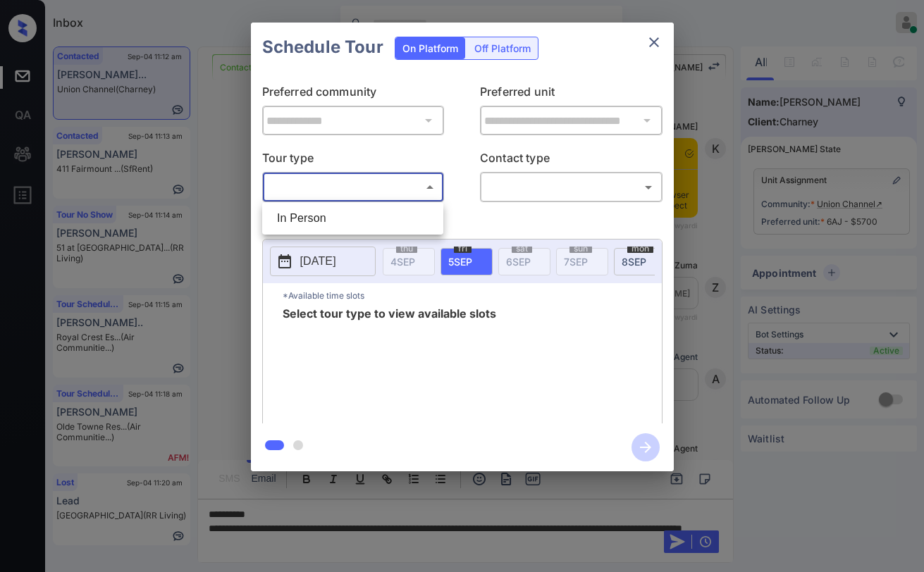
scroll to position [988, 0]
click at [655, 36] on div at bounding box center [462, 286] width 924 height 572
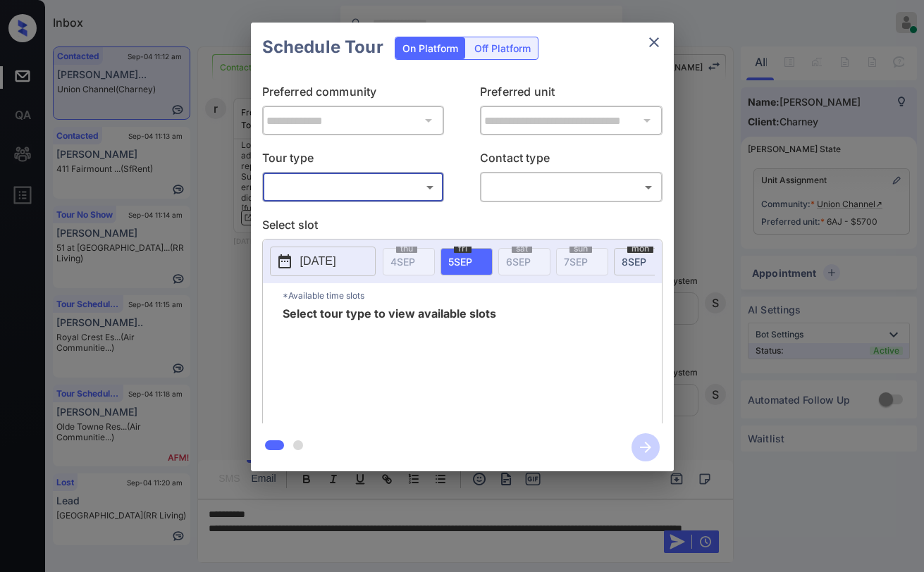
click at [655, 47] on icon "close" at bounding box center [653, 42] width 17 height 17
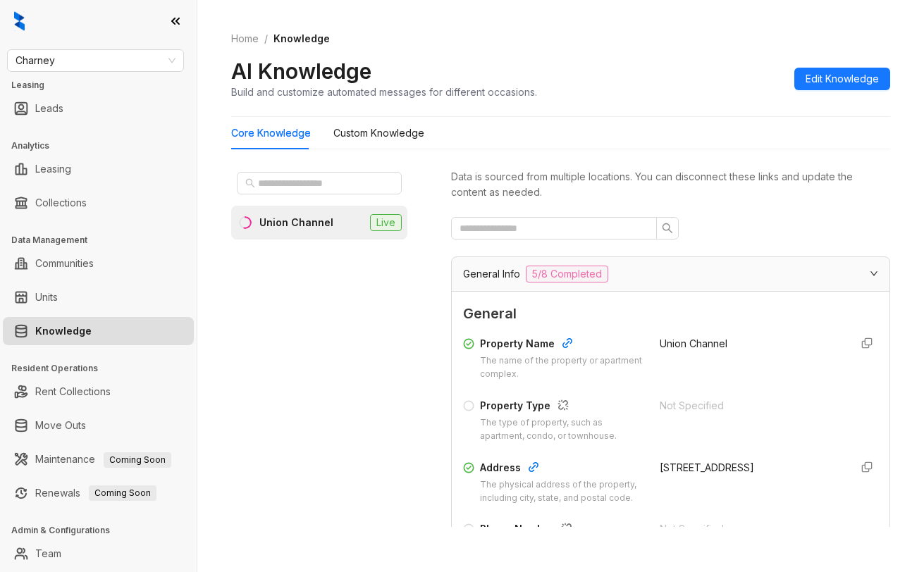
click at [322, 229] on div "Union Channel" at bounding box center [296, 223] width 74 height 16
click at [540, 226] on input "text" at bounding box center [548, 229] width 178 height 16
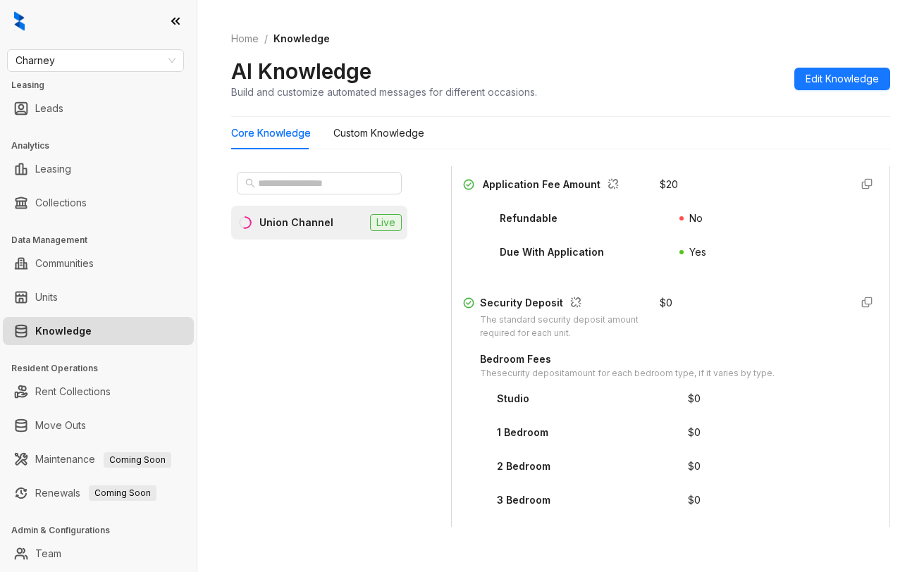
scroll to position [352, 0]
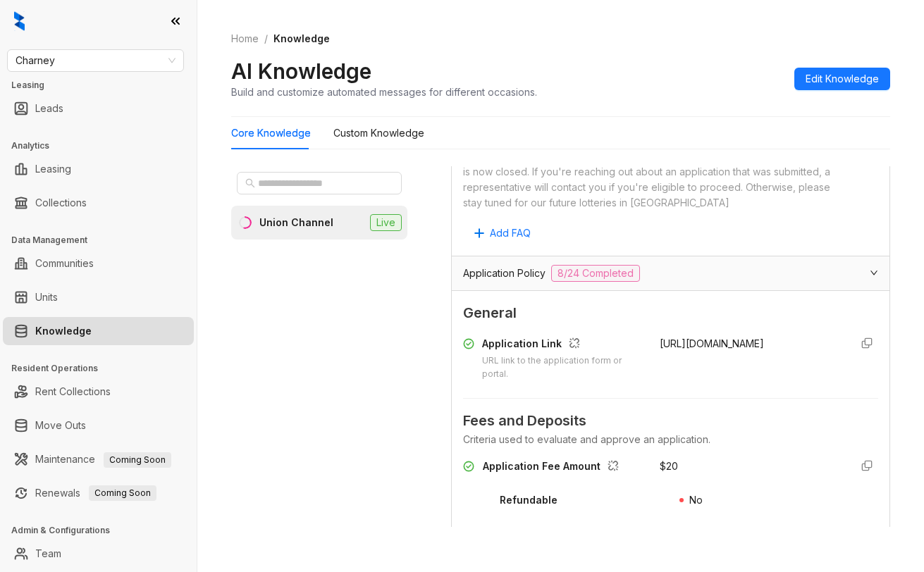
type input "**********"
drag, startPoint x: 643, startPoint y: 357, endPoint x: 734, endPoint y: 422, distance: 112.2
click at [734, 381] on div "Application Link URL link to the application form or portal. https://resident.f…" at bounding box center [670, 358] width 415 height 45
copy span "https://resident.frp.venn.city/applicant/org-id/6fcd2c0e-7931-4f88-bc47-94b4ef0…"
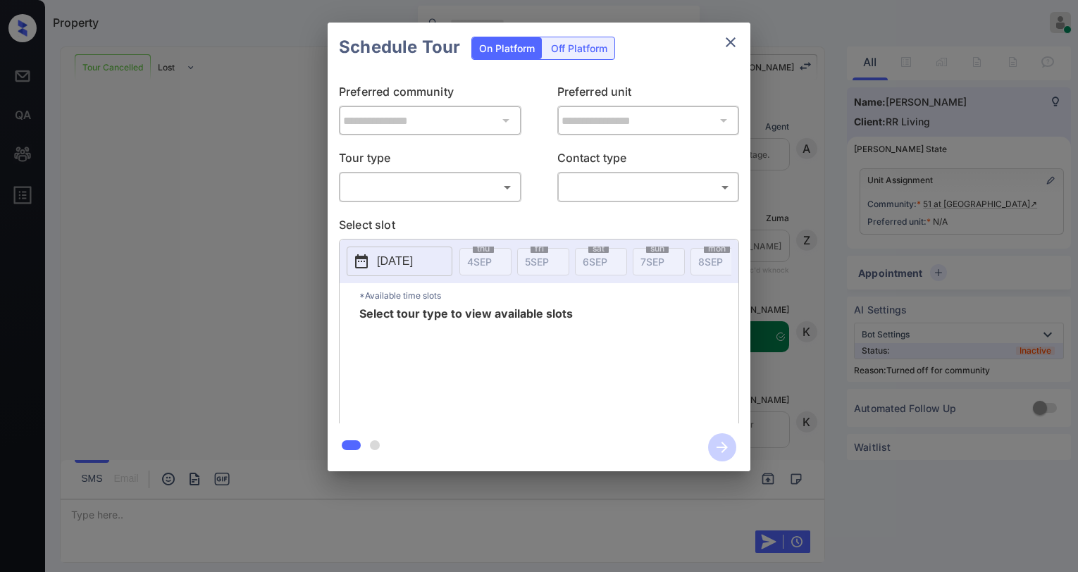
scroll to position [3008, 0]
click at [403, 182] on body "Property [PERSON_NAME] Online Set yourself offline Set yourself on break Profil…" at bounding box center [539, 286] width 1078 height 572
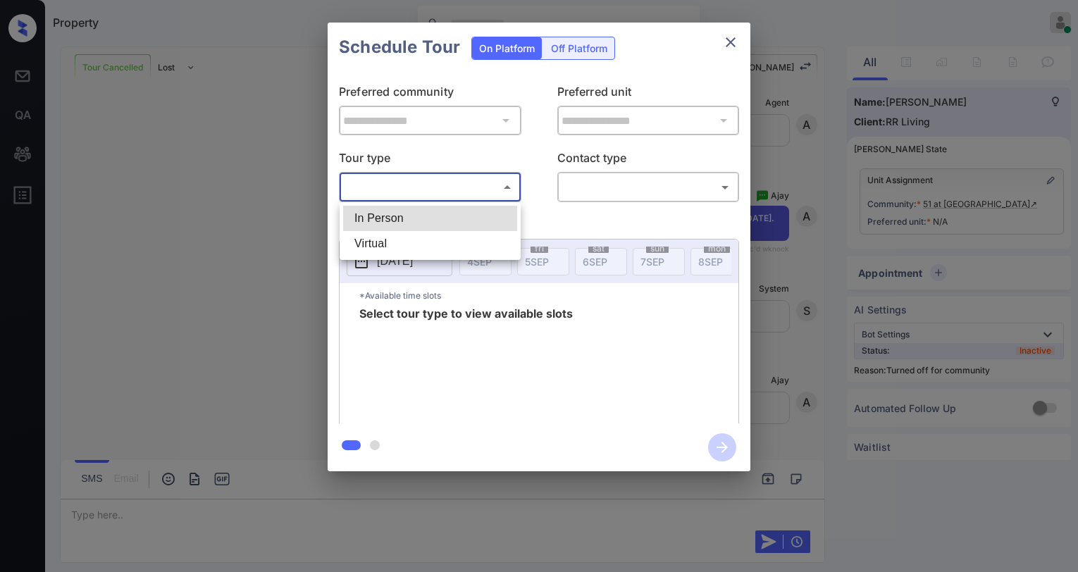
click at [435, 223] on li "In Person" at bounding box center [430, 218] width 174 height 25
type input "********"
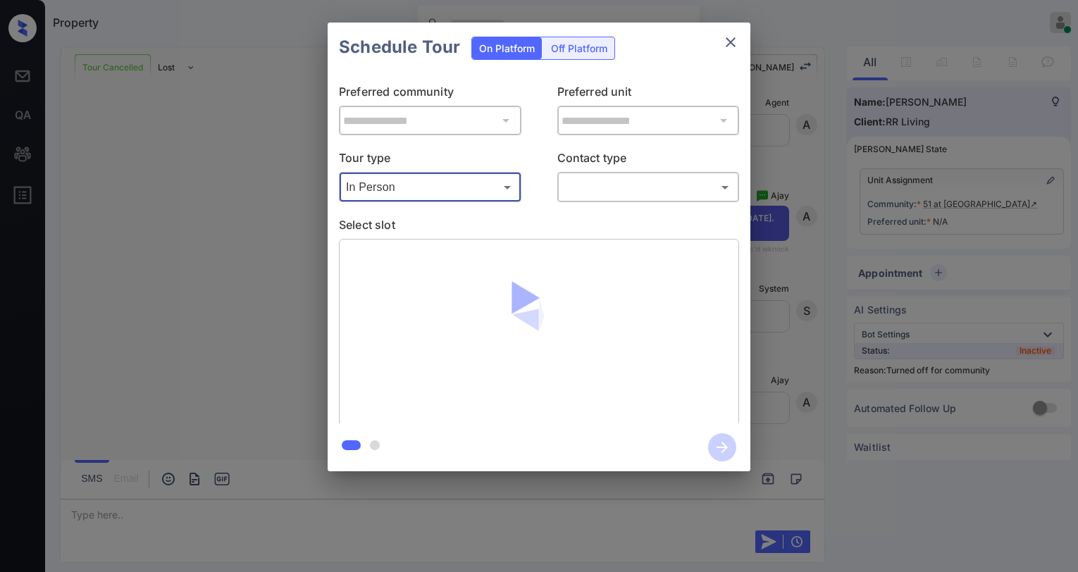
click at [622, 194] on body "Property [PERSON_NAME] Online Set yourself offline Set yourself on break Profil…" at bounding box center [539, 286] width 1078 height 572
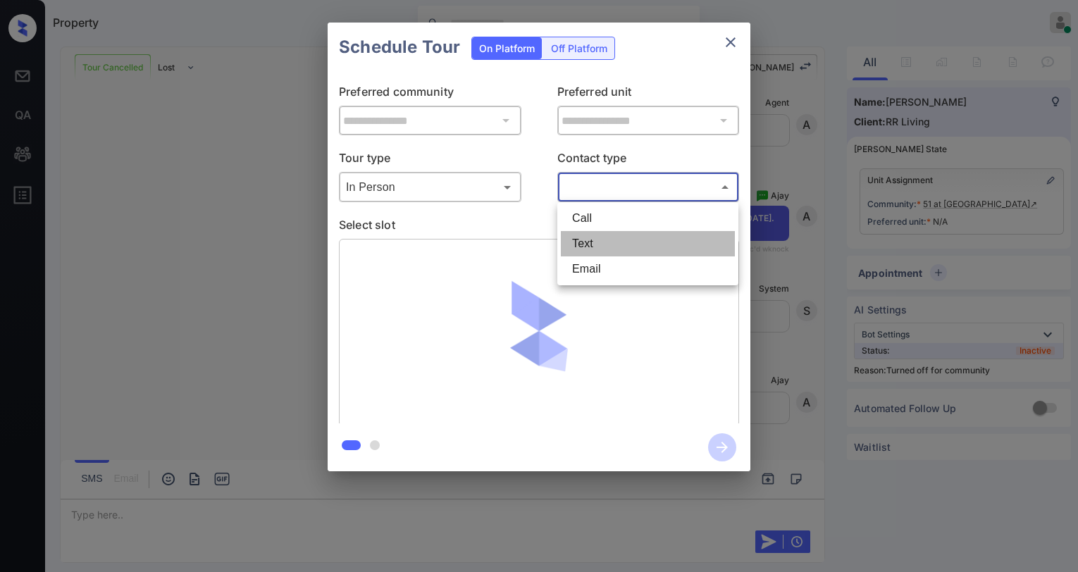
click at [602, 250] on li "Text" at bounding box center [648, 243] width 174 height 25
type input "****"
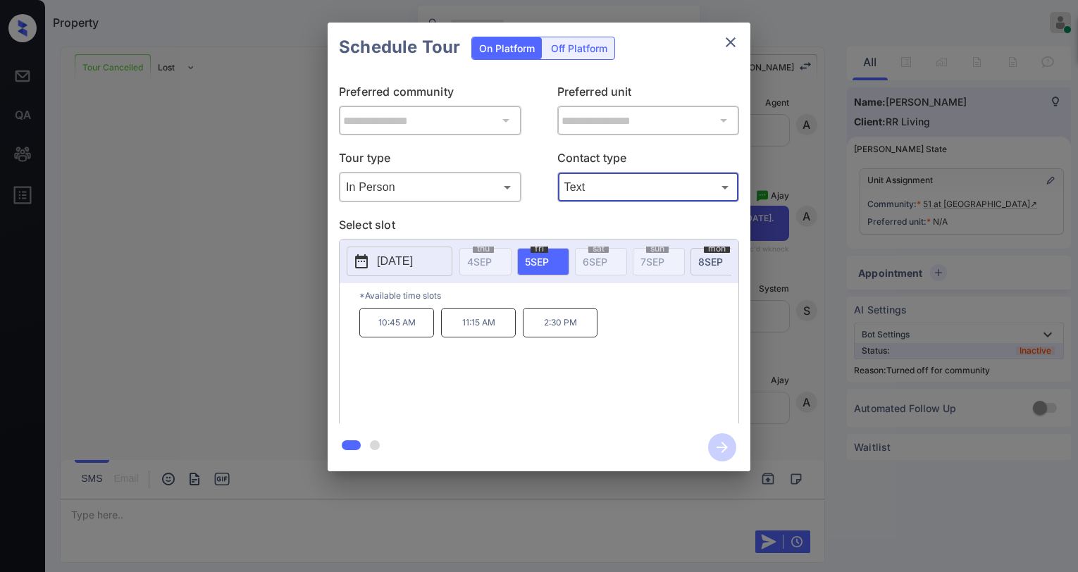
click at [409, 196] on body "Available slots fetched from knock successfully Property [PERSON_NAME] Online S…" at bounding box center [539, 286] width 1078 height 572
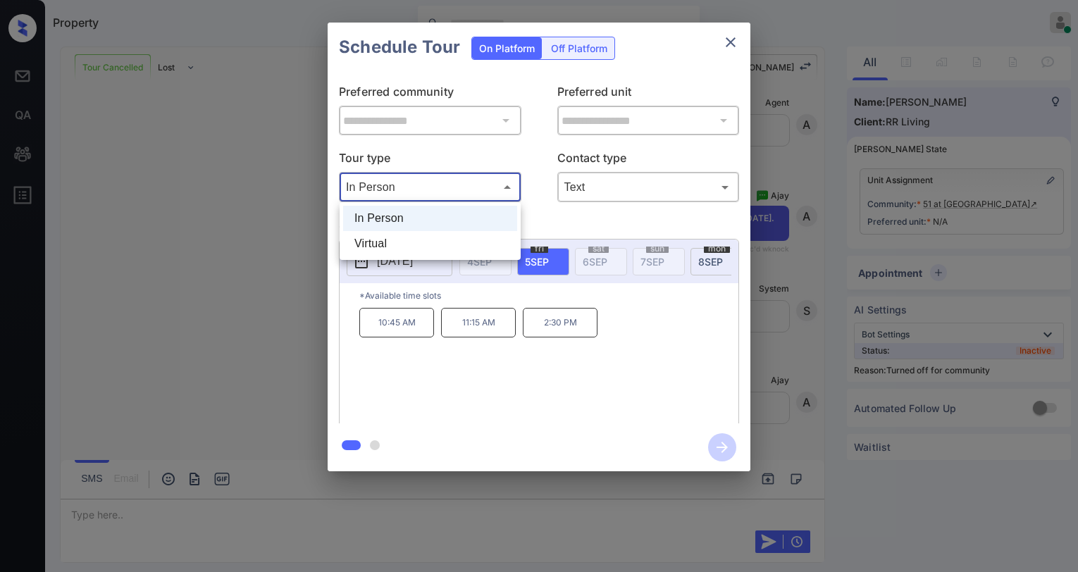
click at [400, 241] on li "Virtual" at bounding box center [430, 243] width 174 height 25
type input "*******"
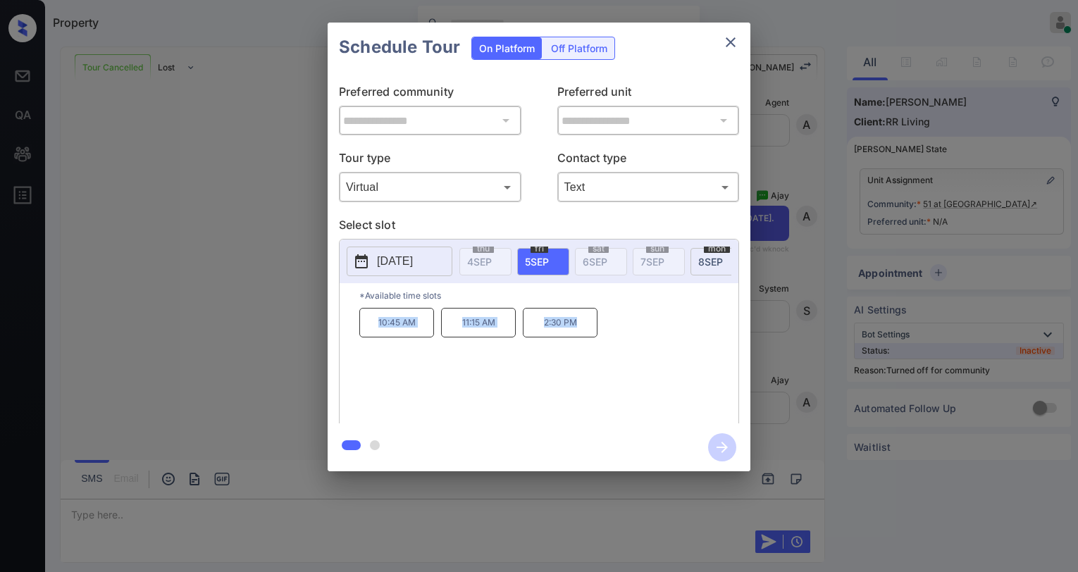
drag, startPoint x: 389, startPoint y: 331, endPoint x: 595, endPoint y: 308, distance: 207.8
click at [583, 338] on div "10:45 AM 11:15 AM 2:30 PM" at bounding box center [548, 364] width 379 height 113
